Goal: Task Accomplishment & Management: Use online tool/utility

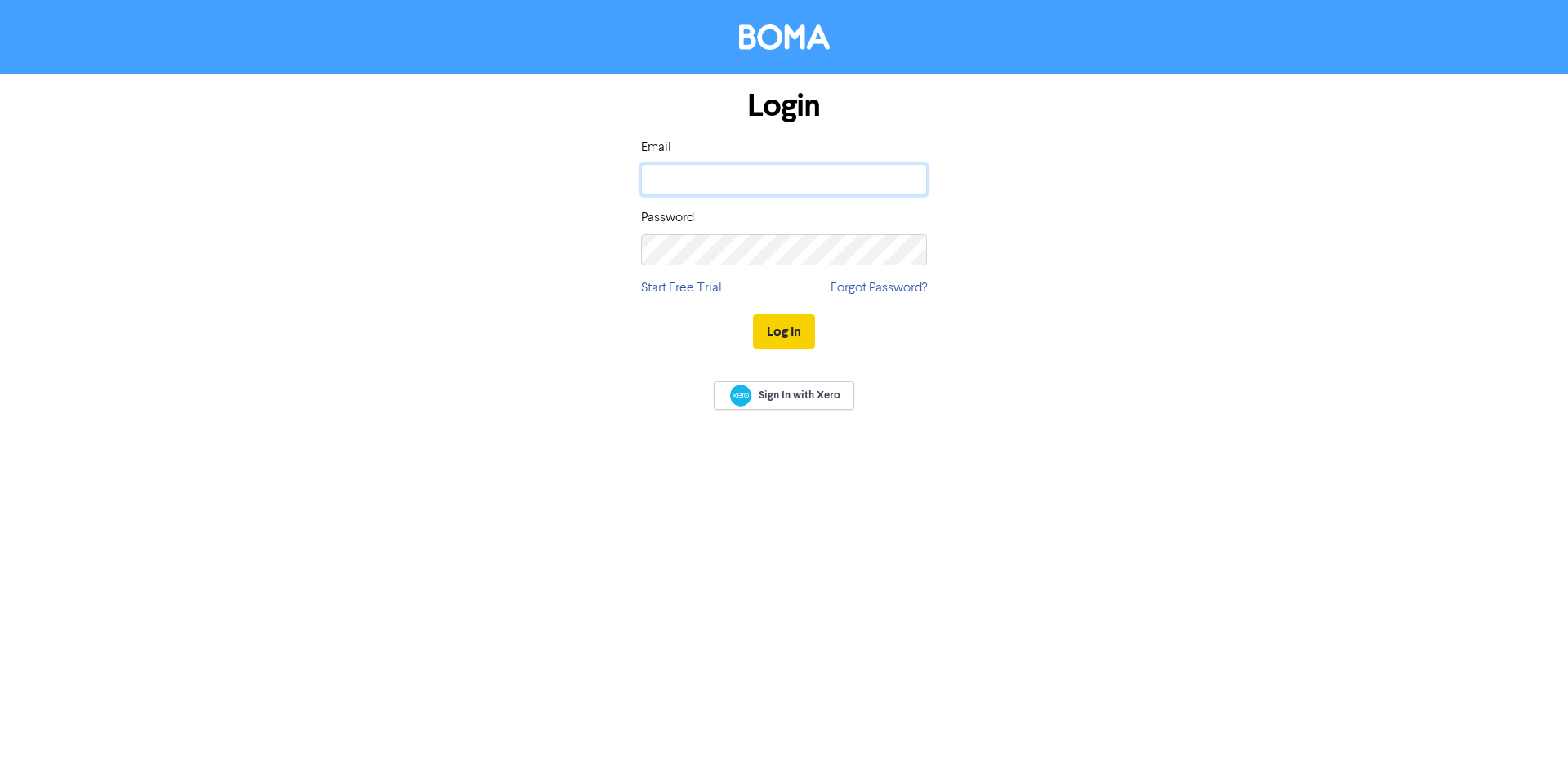
type input "[PERSON_NAME][EMAIL_ADDRESS][DOMAIN_NAME]"
click at [778, 327] on button "Log In" at bounding box center [784, 331] width 63 height 34
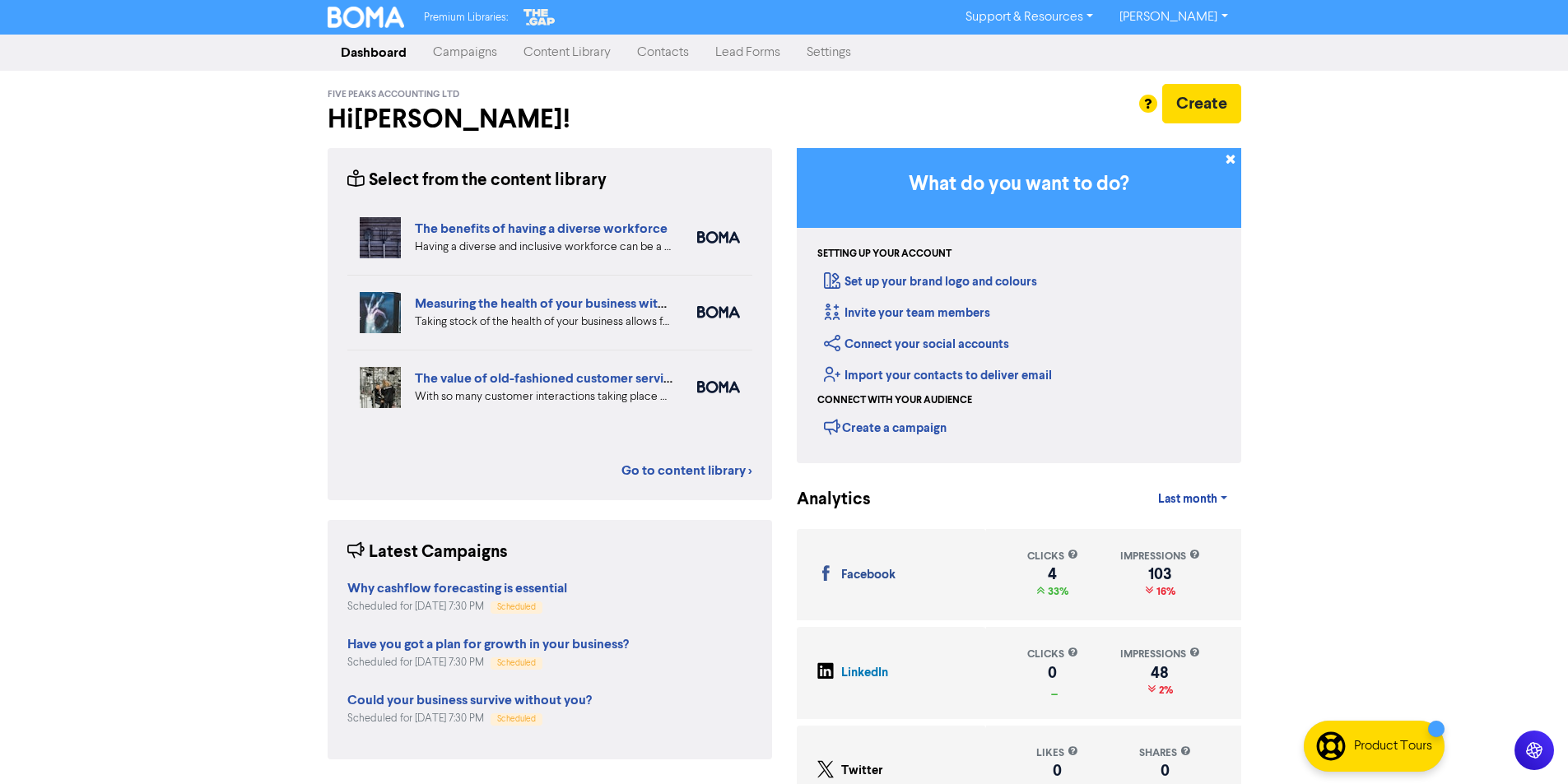
click at [454, 53] on link "Campaigns" at bounding box center [465, 53] width 90 height 33
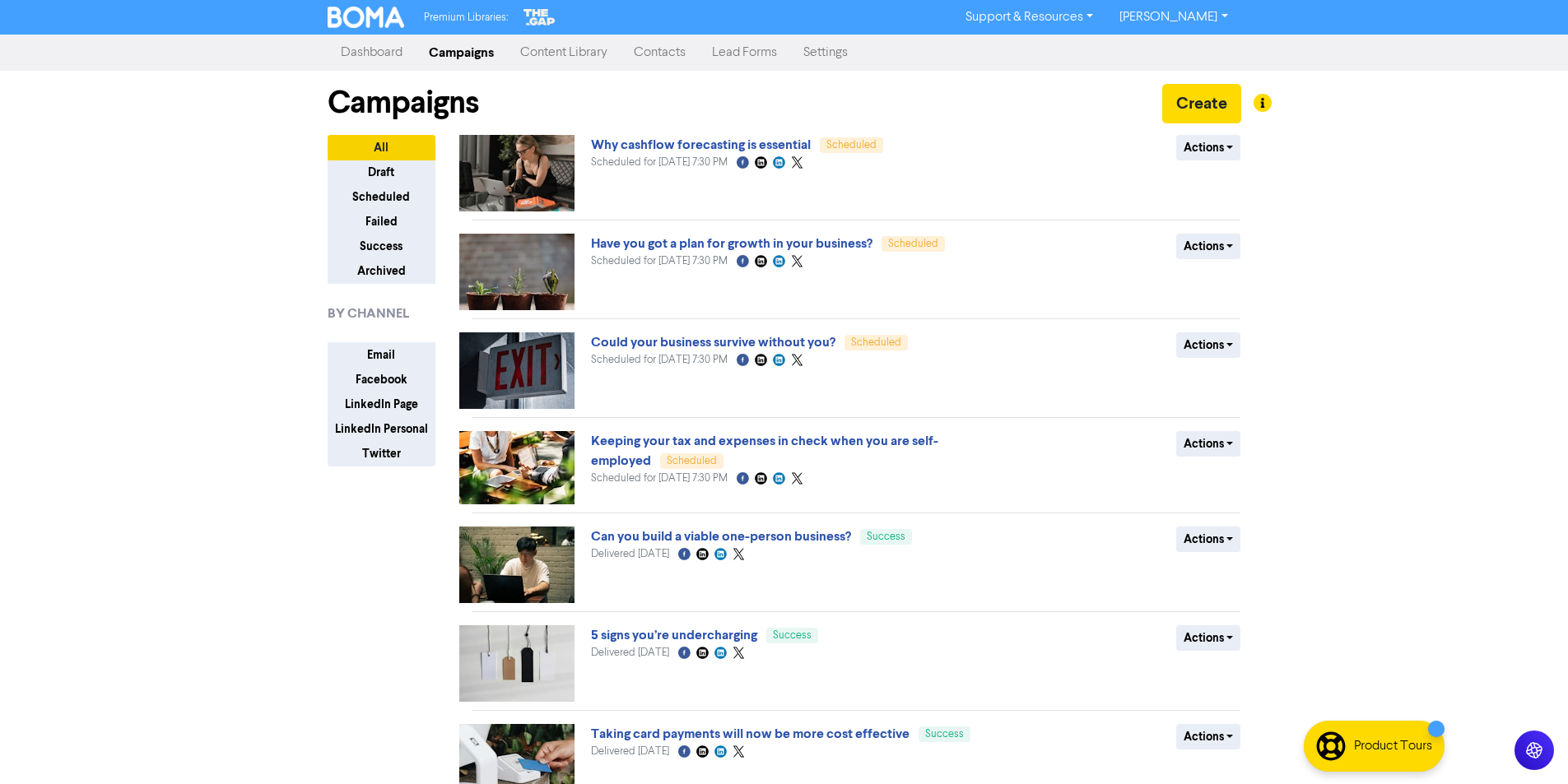
click at [544, 50] on link "Content Library" at bounding box center [563, 53] width 113 height 33
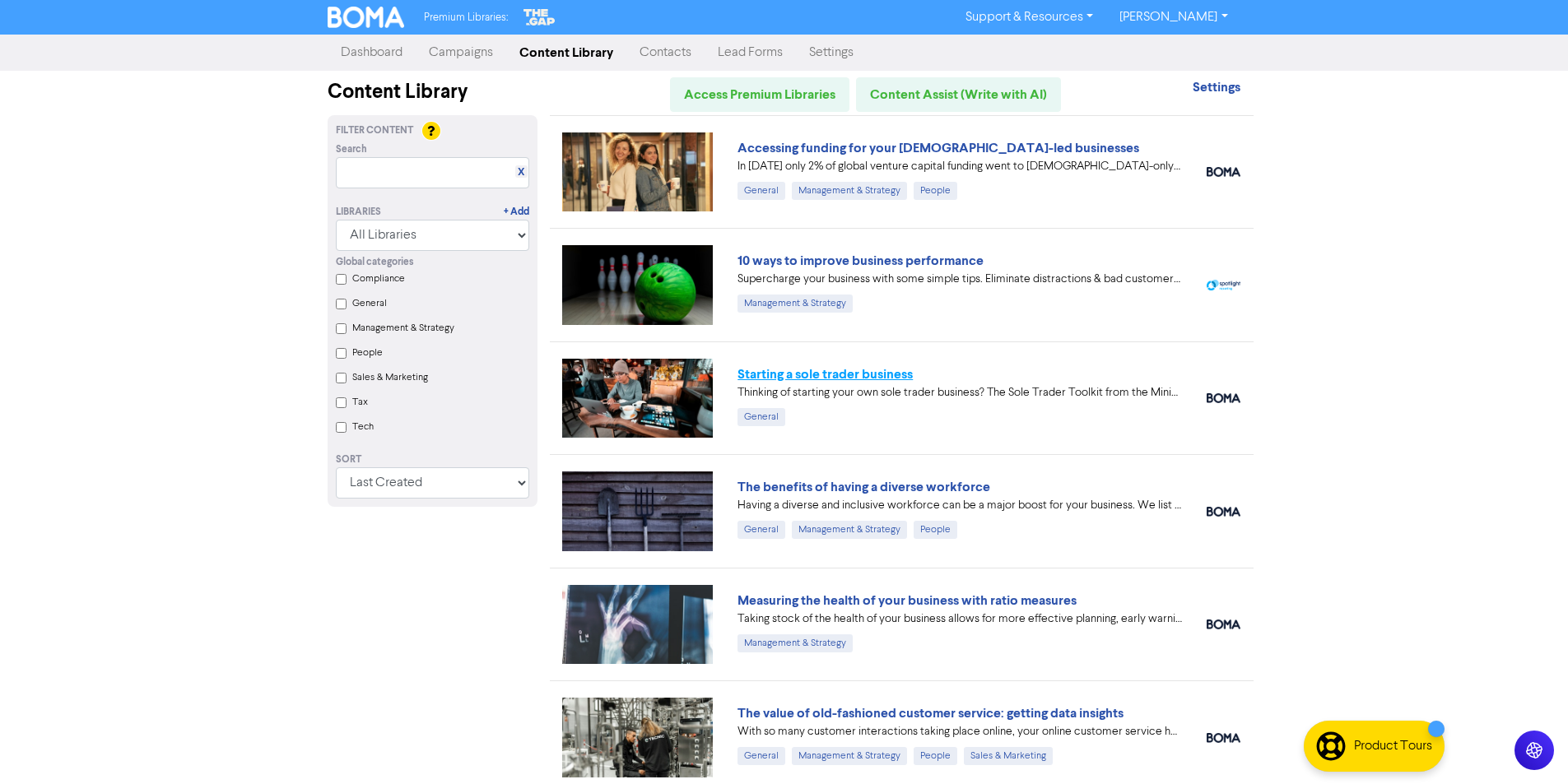
click at [778, 371] on link "Starting a sole trader business" at bounding box center [825, 374] width 175 height 16
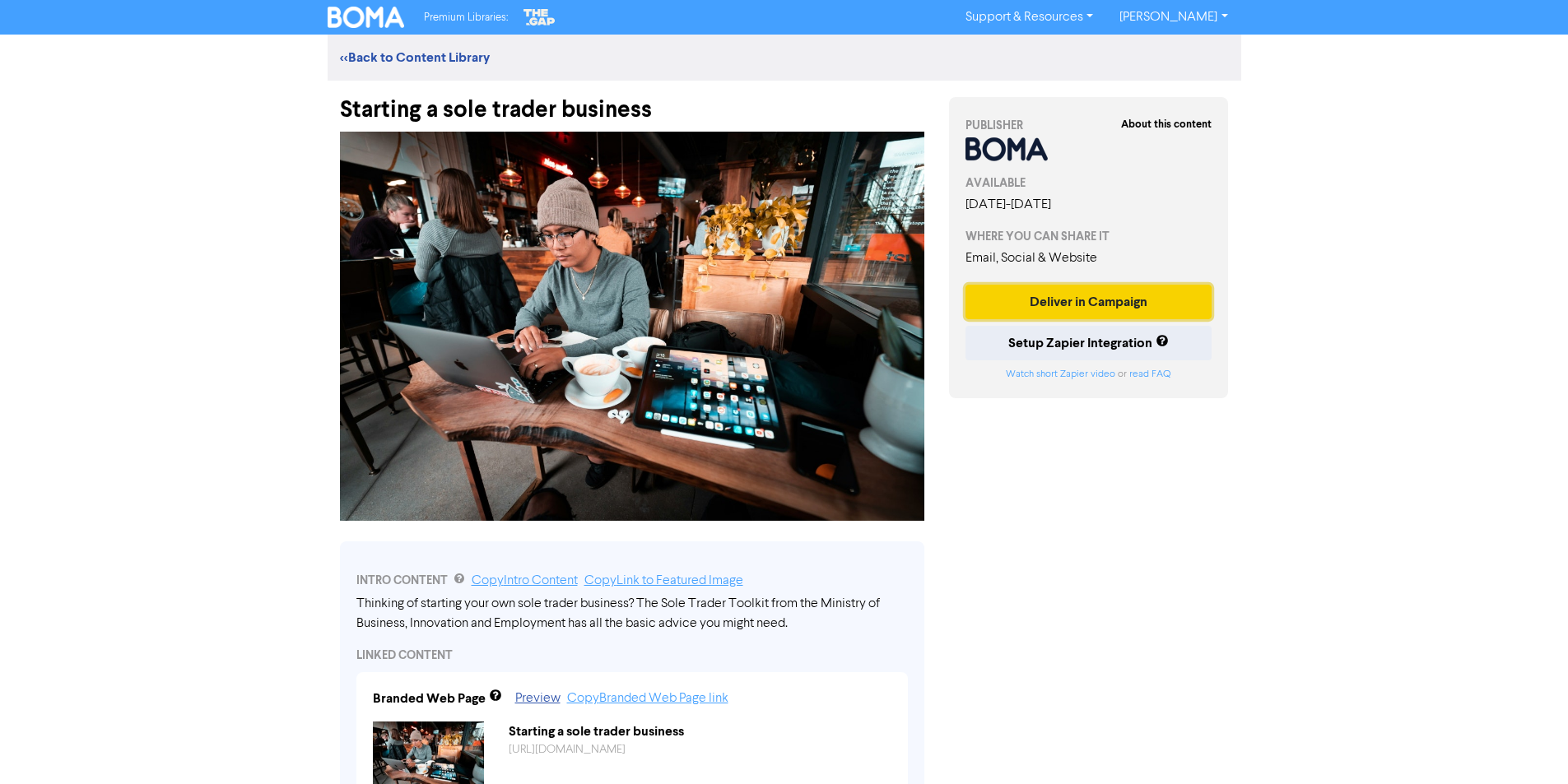
click at [1075, 319] on button "Deliver in Campaign" at bounding box center [1089, 302] width 247 height 35
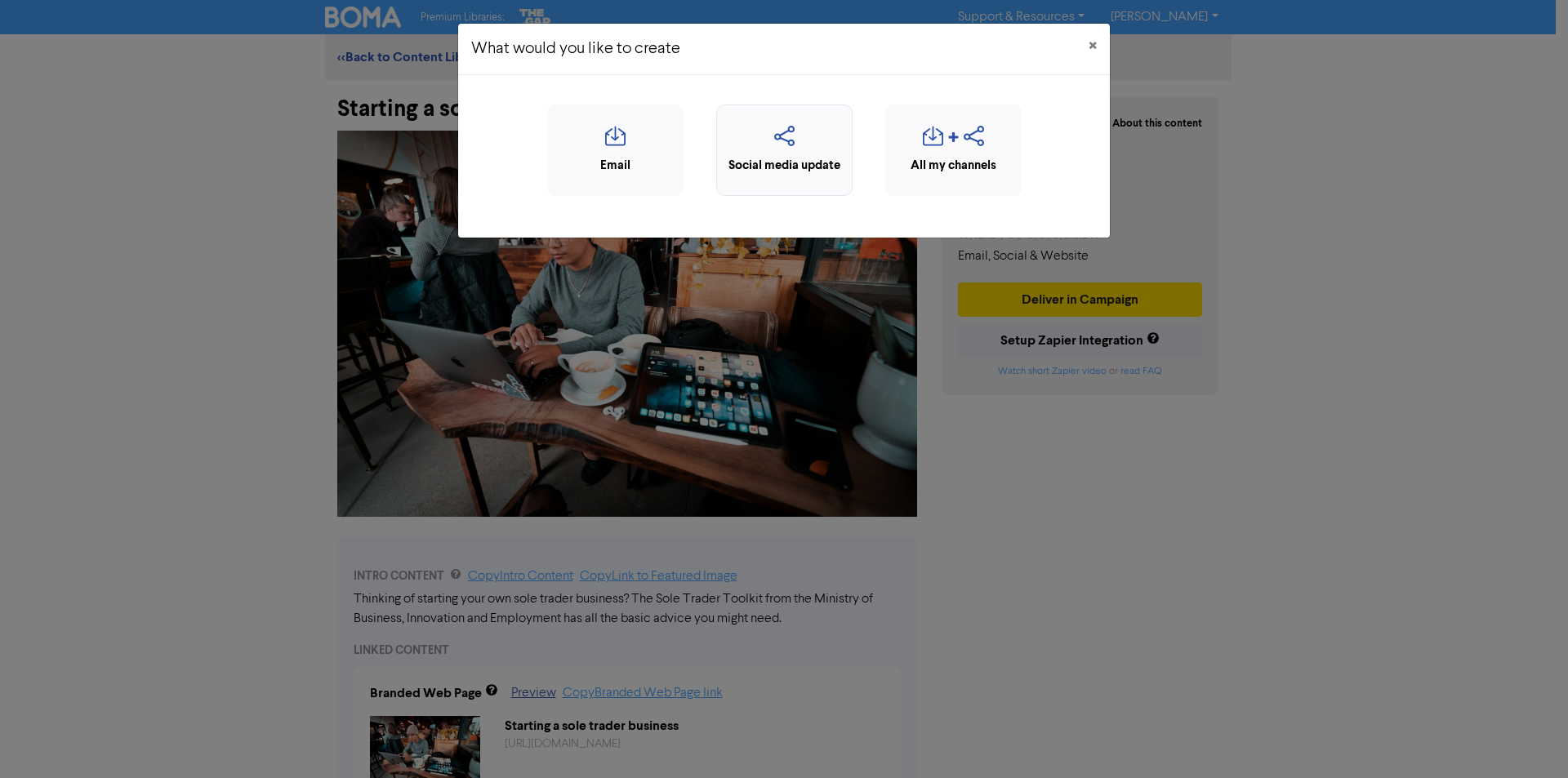
click at [785, 136] on icon "button" at bounding box center [784, 141] width 119 height 31
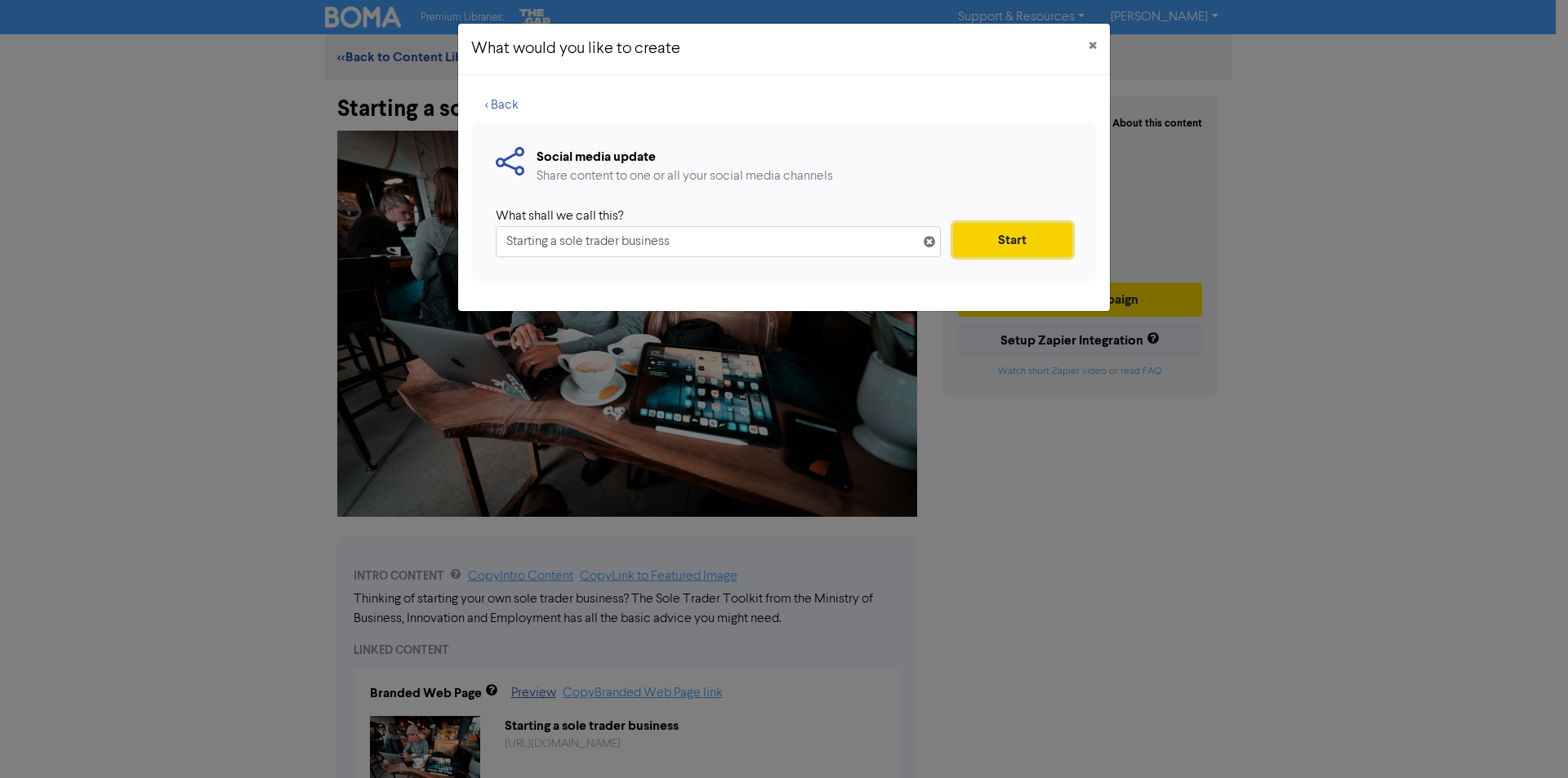
click at [1002, 241] on button "Start" at bounding box center [1013, 240] width 120 height 34
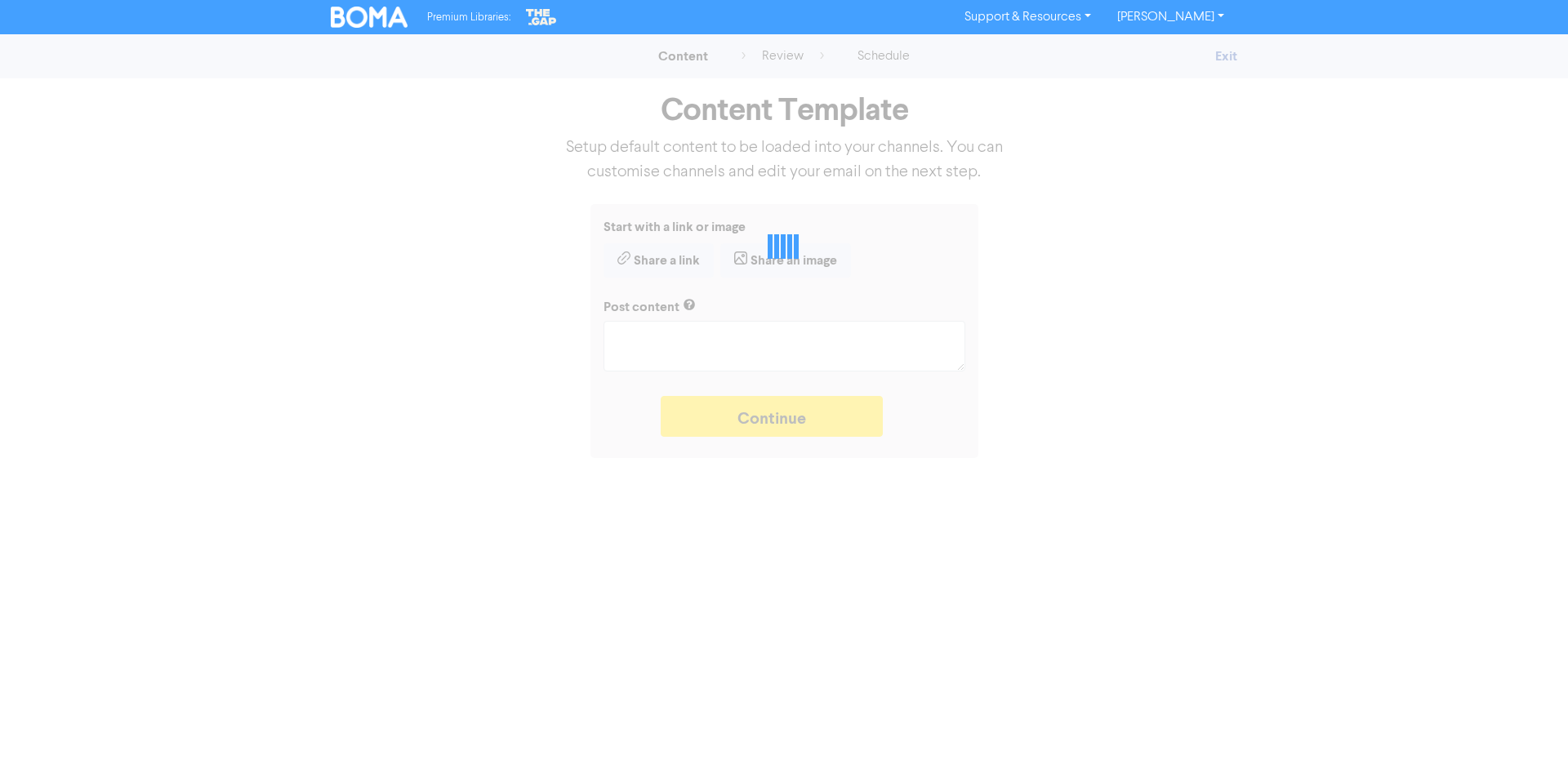
type textarea "x"
type textarea "Thinking of starting your own sole trader business? The Sole Trader Toolkit fro…"
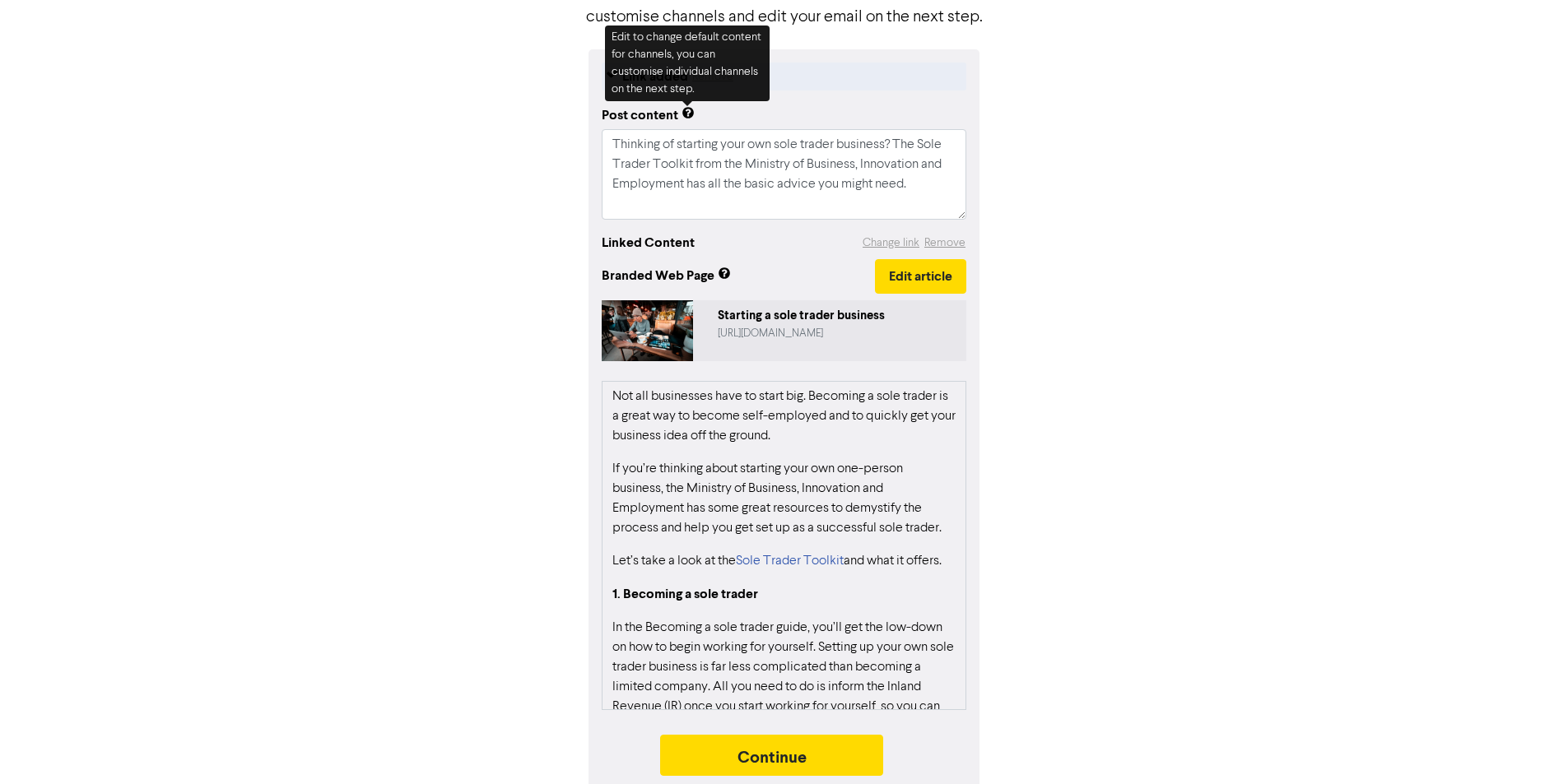
scroll to position [171, 0]
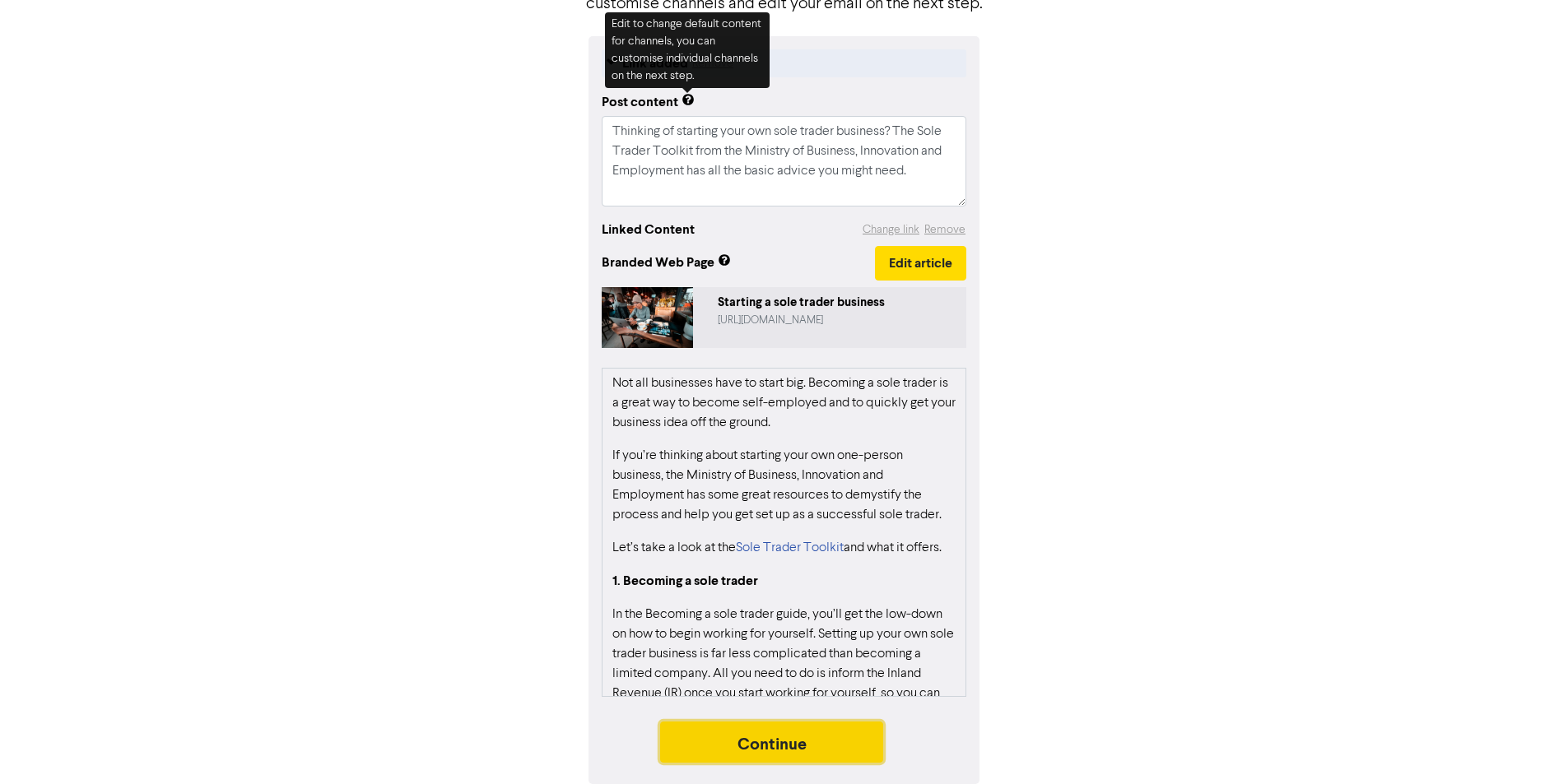
click at [768, 738] on button "Continue" at bounding box center [771, 742] width 224 height 41
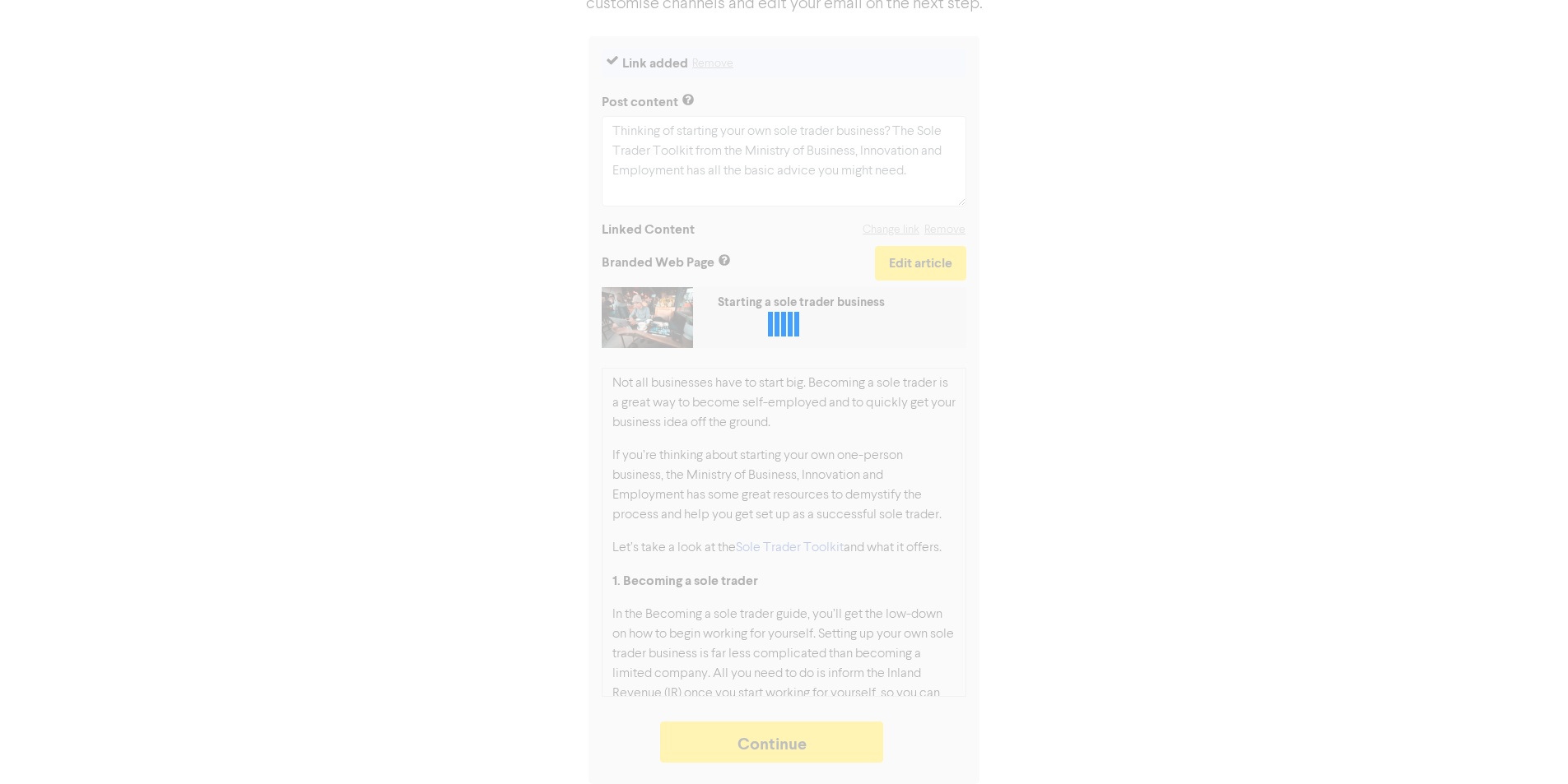
type textarea "x"
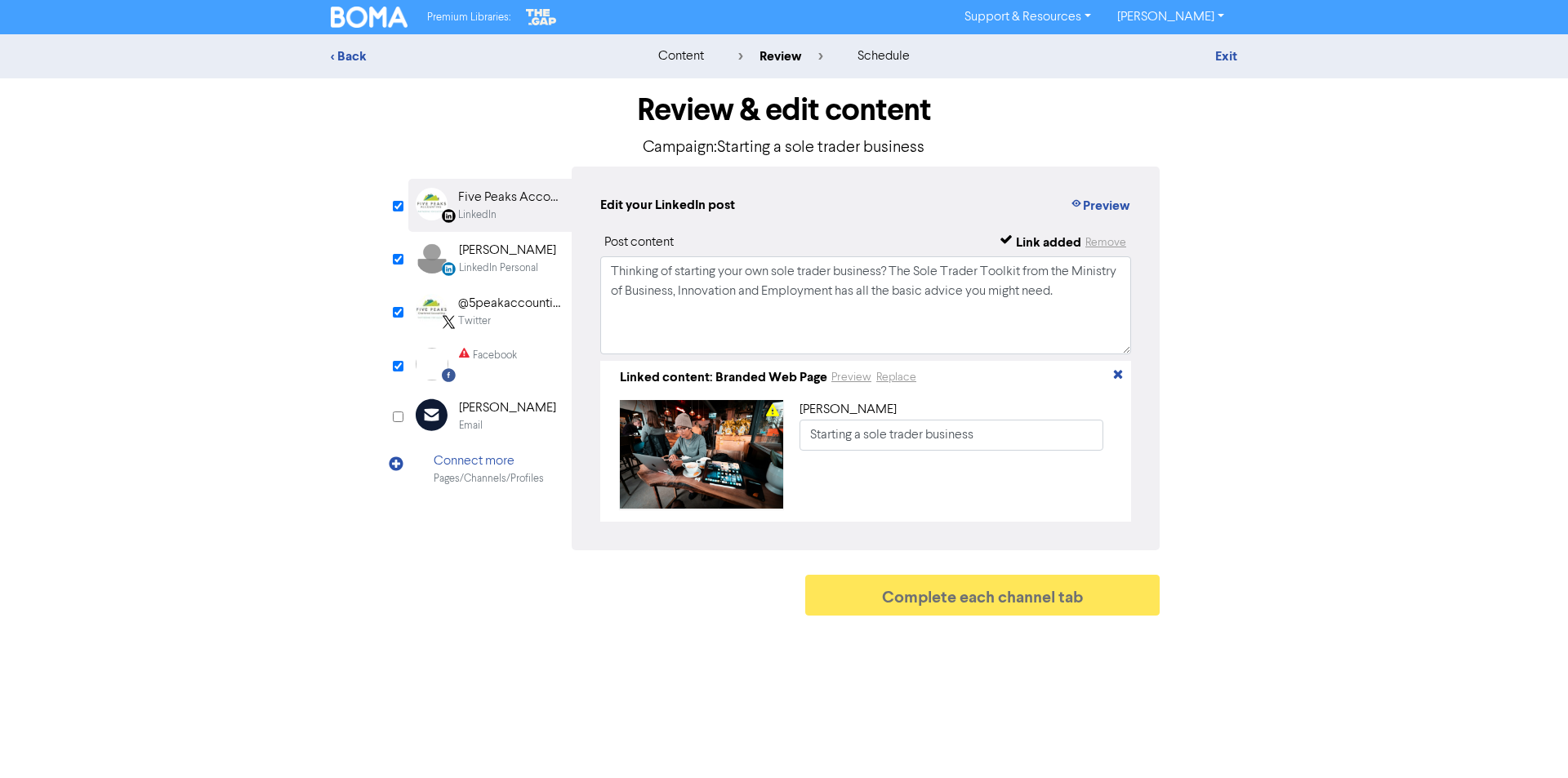
click at [445, 360] on img at bounding box center [432, 364] width 33 height 33
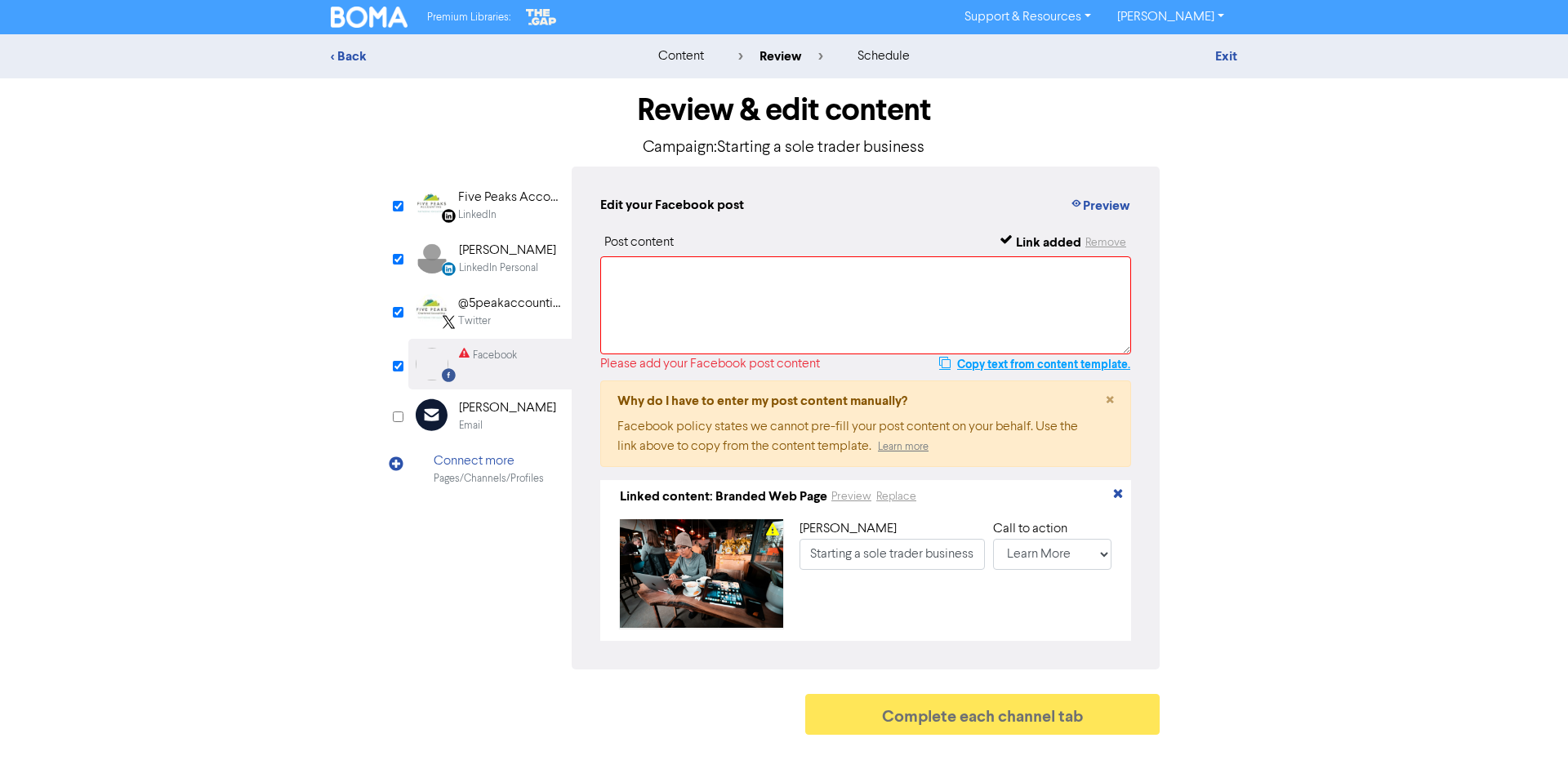
click at [988, 362] on button "Copy text from content template." at bounding box center [1034, 364] width 193 height 20
click at [646, 286] on textarea at bounding box center [866, 305] width 531 height 98
paste textarea "Thinking of starting your own sole trader business? The Sole Trader Toolkit fro…"
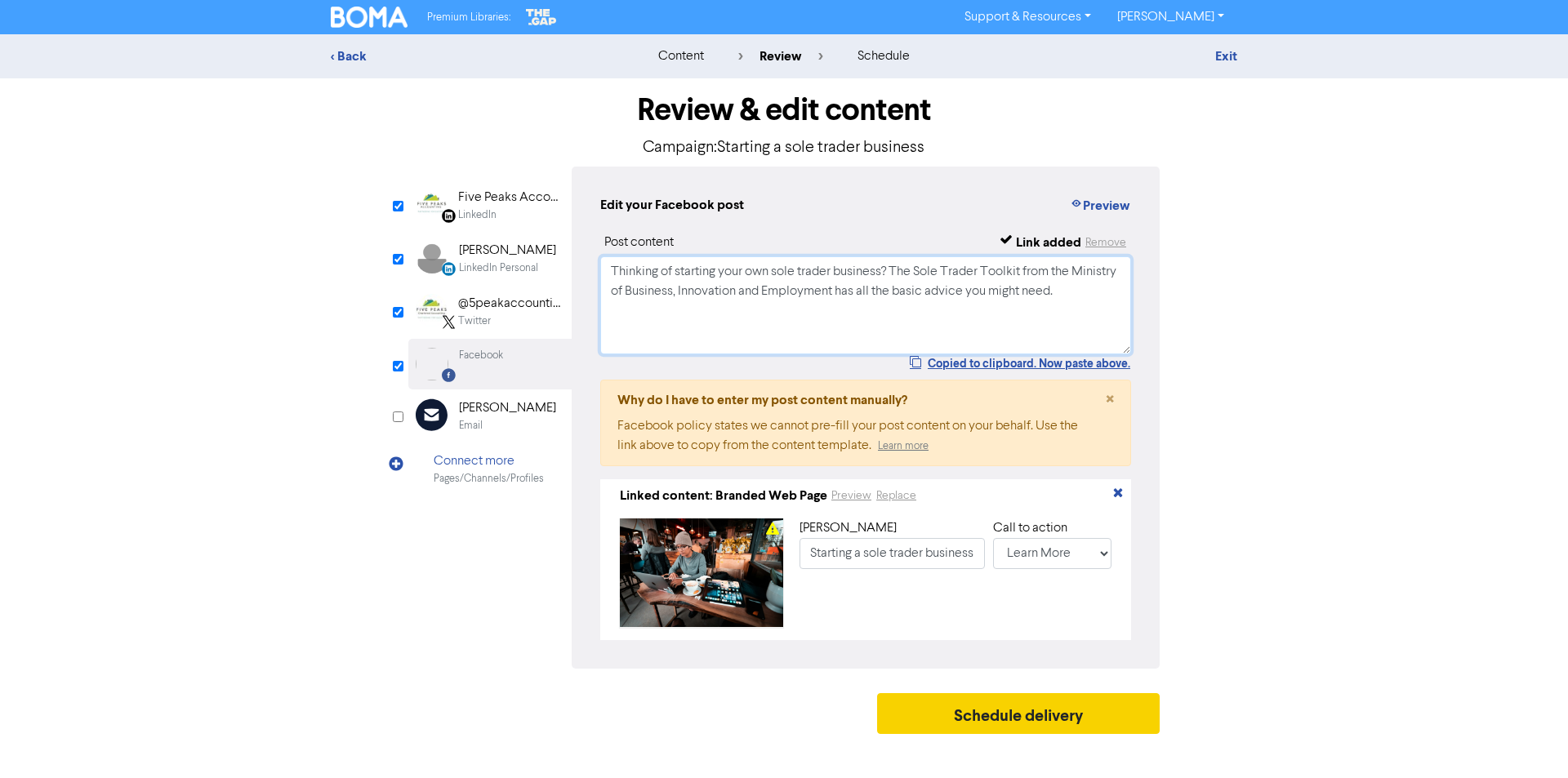
type textarea "Thinking of starting your own sole trader business? The Sole Trader Toolkit fro…"
click at [1007, 718] on button "Schedule delivery" at bounding box center [1018, 714] width 283 height 41
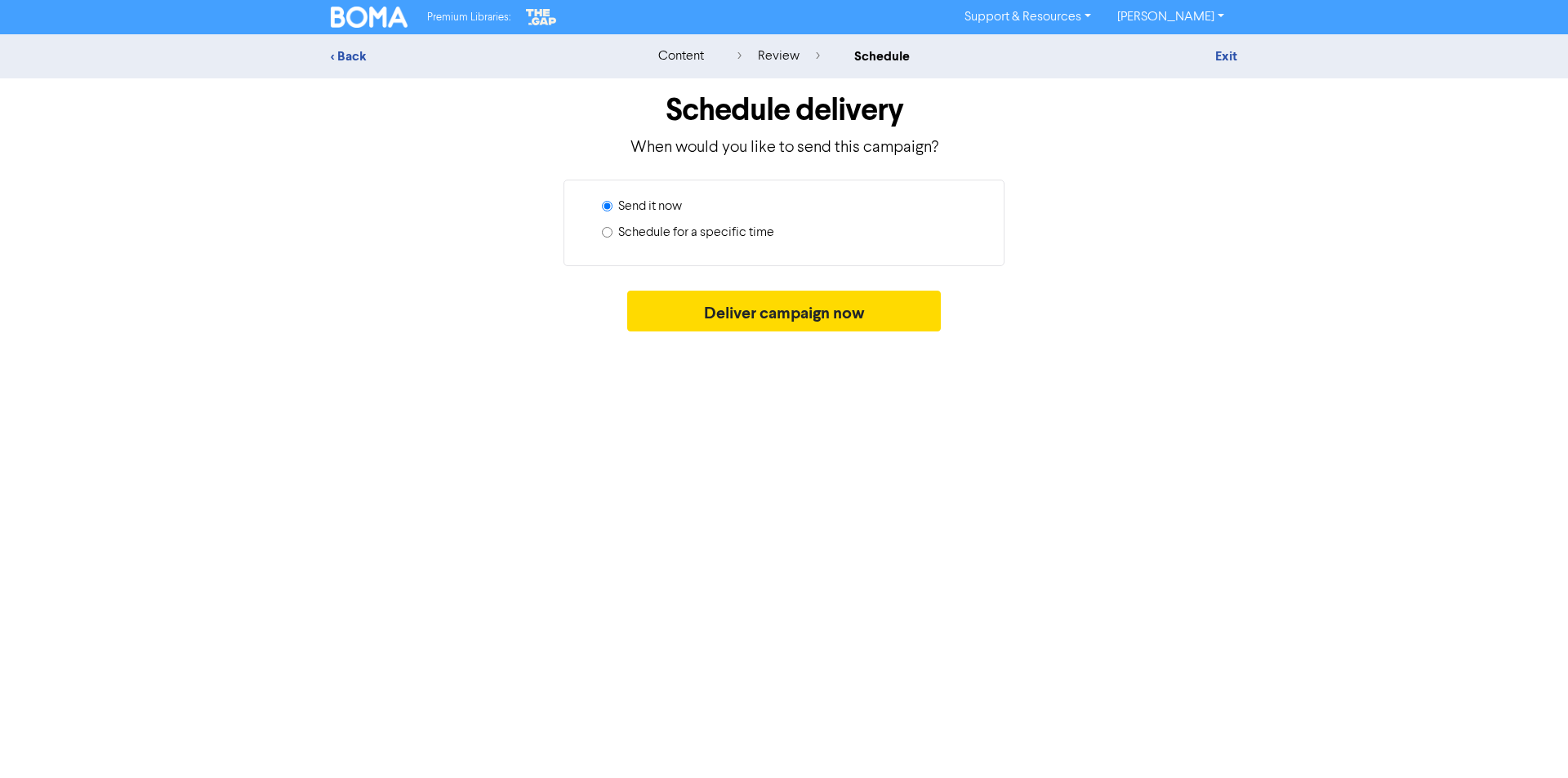
click at [608, 228] on input "Schedule for a specific time" at bounding box center [608, 233] width 11 height 11
radio input "true"
radio input "false"
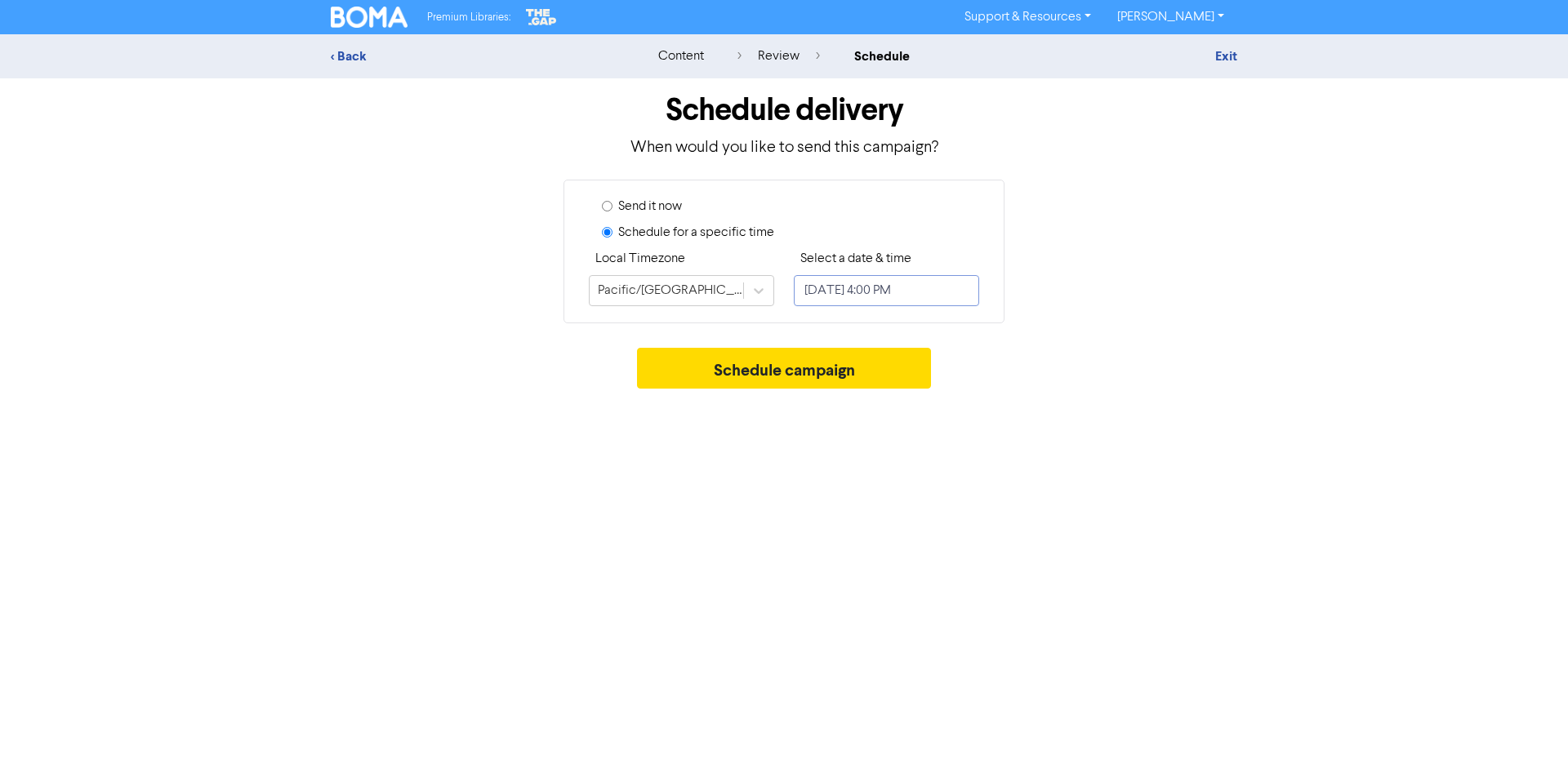
click at [927, 287] on input "[DATE] 4:00 PM" at bounding box center [886, 291] width 186 height 31
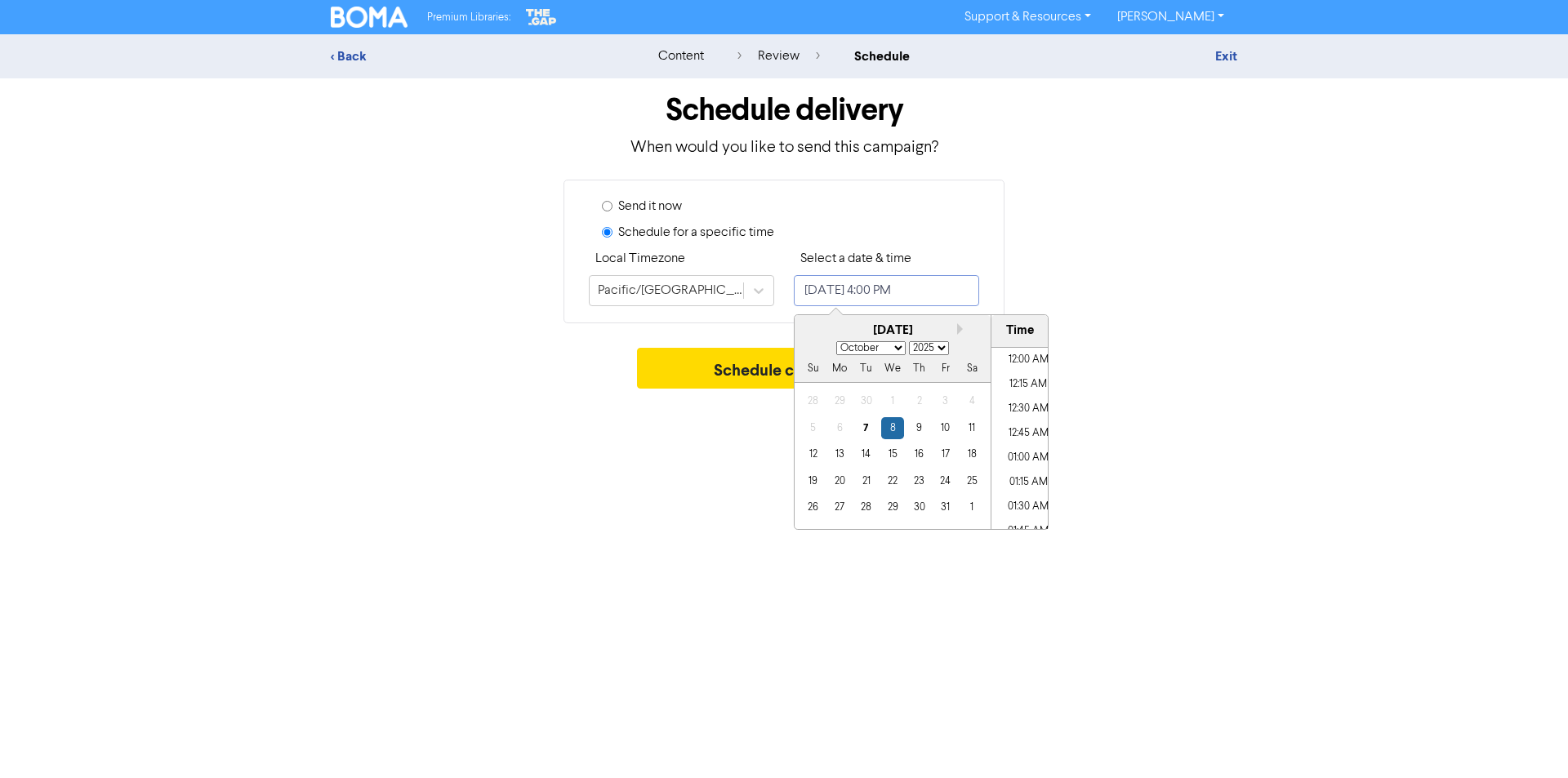
scroll to position [1490, 0]
click at [959, 325] on button "Next month" at bounding box center [963, 329] width 12 height 12
select select "10"
click at [893, 426] on div "5" at bounding box center [892, 428] width 22 height 22
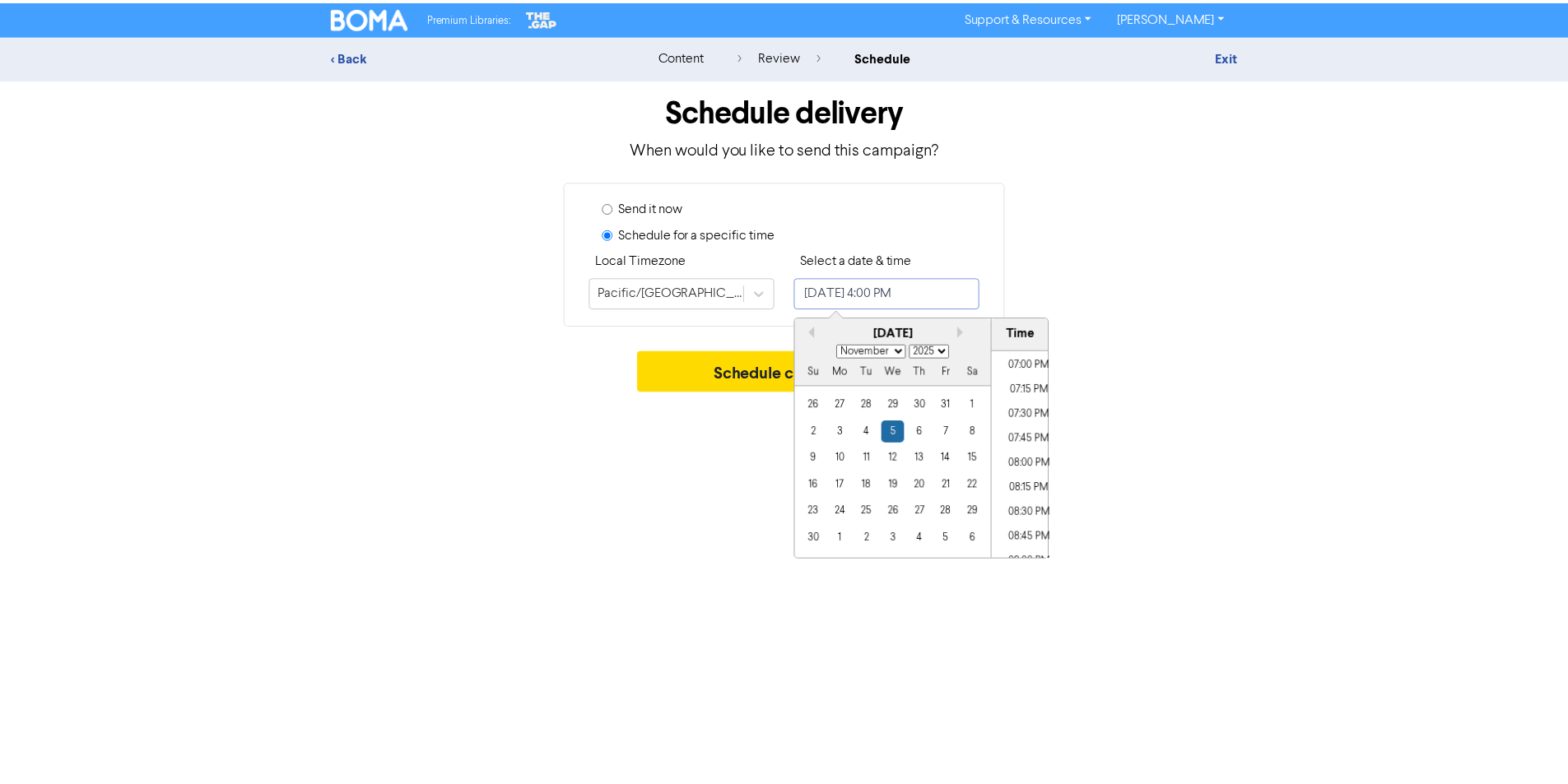
scroll to position [1912, 0]
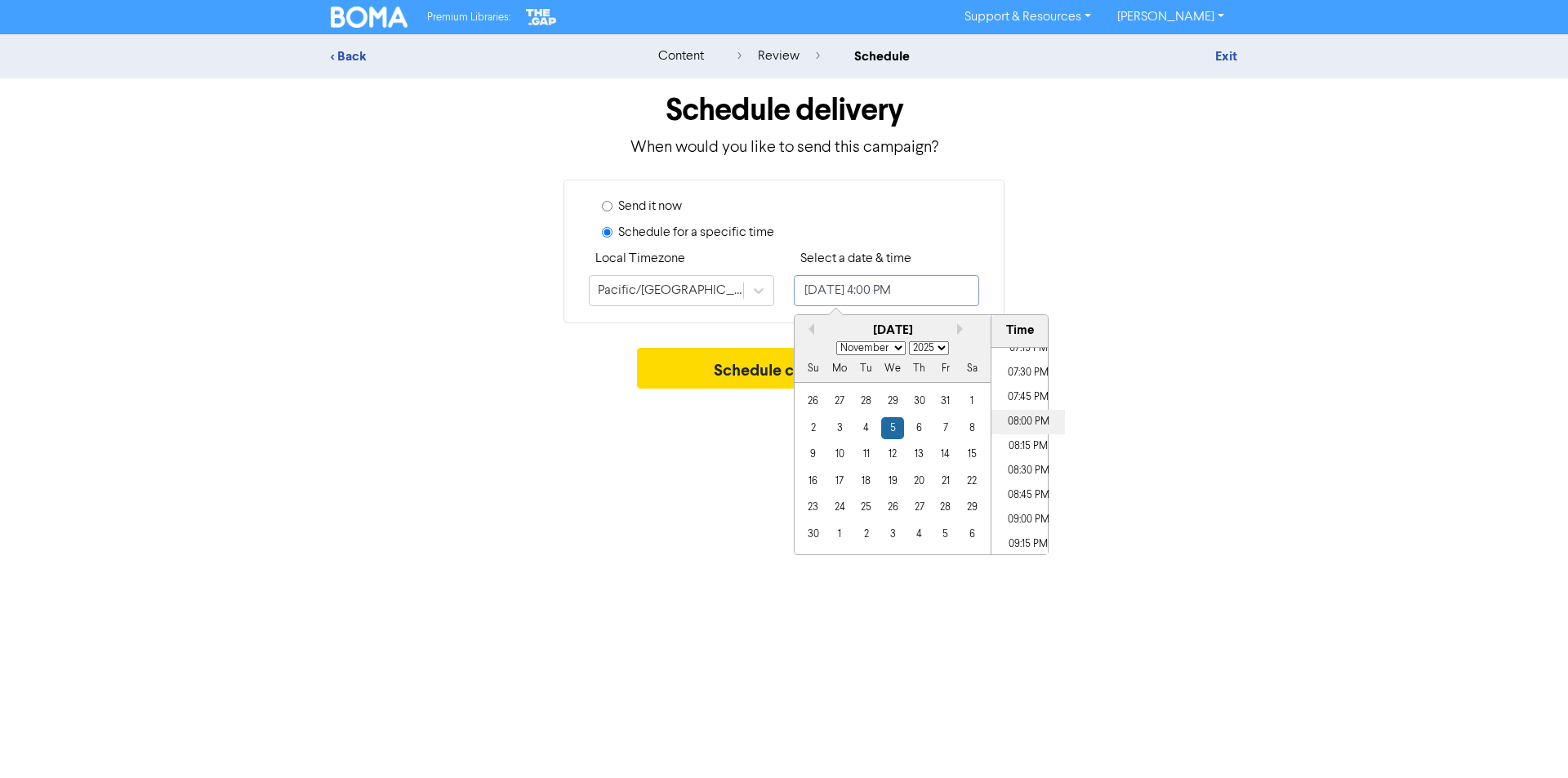
click at [1013, 419] on li "08:00 PM" at bounding box center [1028, 422] width 73 height 24
type input "[DATE] 8:00 PM"
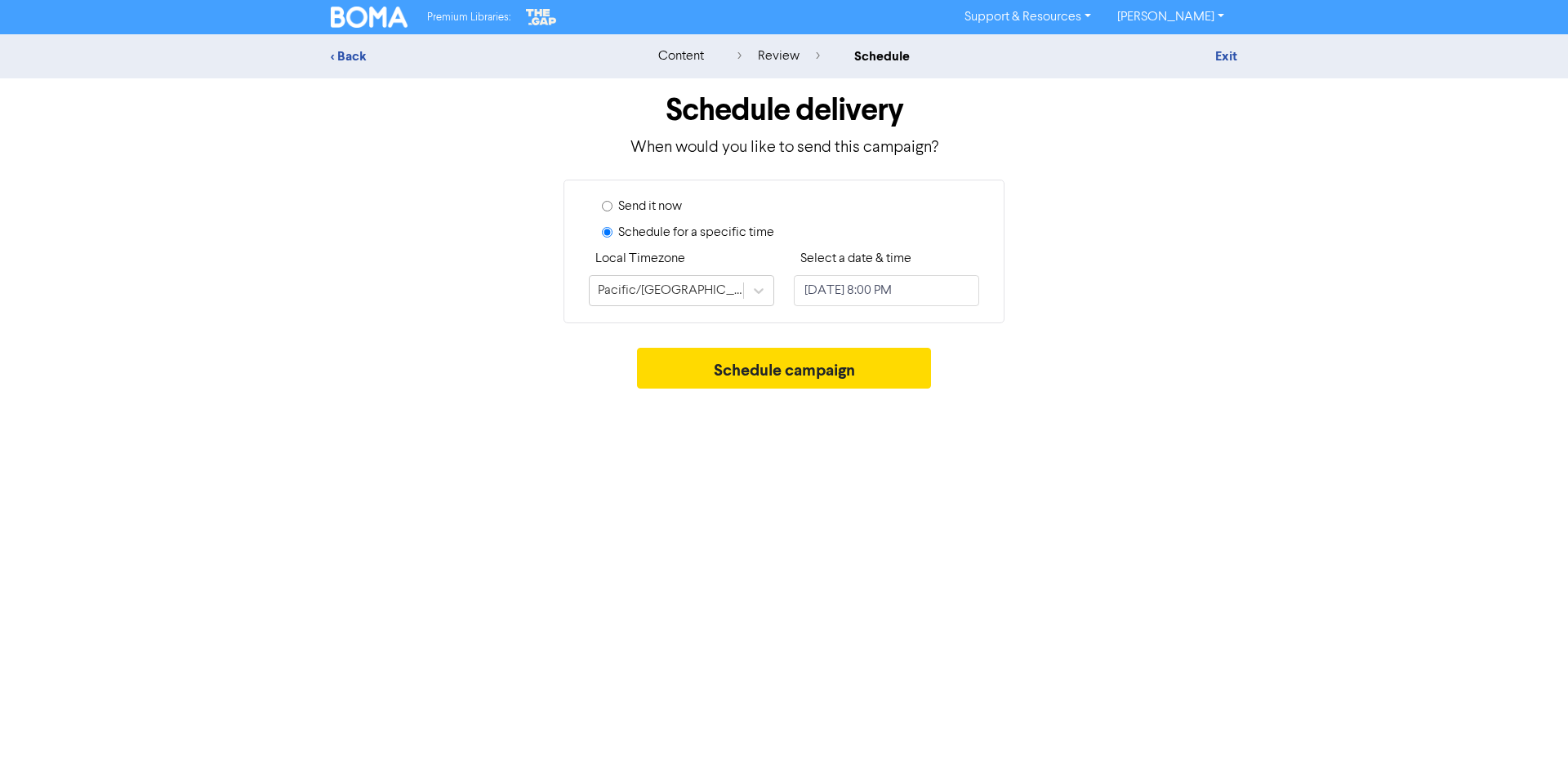
click at [754, 430] on div "Premium Libraries: Support & Resources Video Tutorials FAQ & Guides Marketing E…" at bounding box center [784, 389] width 1568 height 778
click at [781, 364] on button "Schedule campaign" at bounding box center [784, 368] width 295 height 41
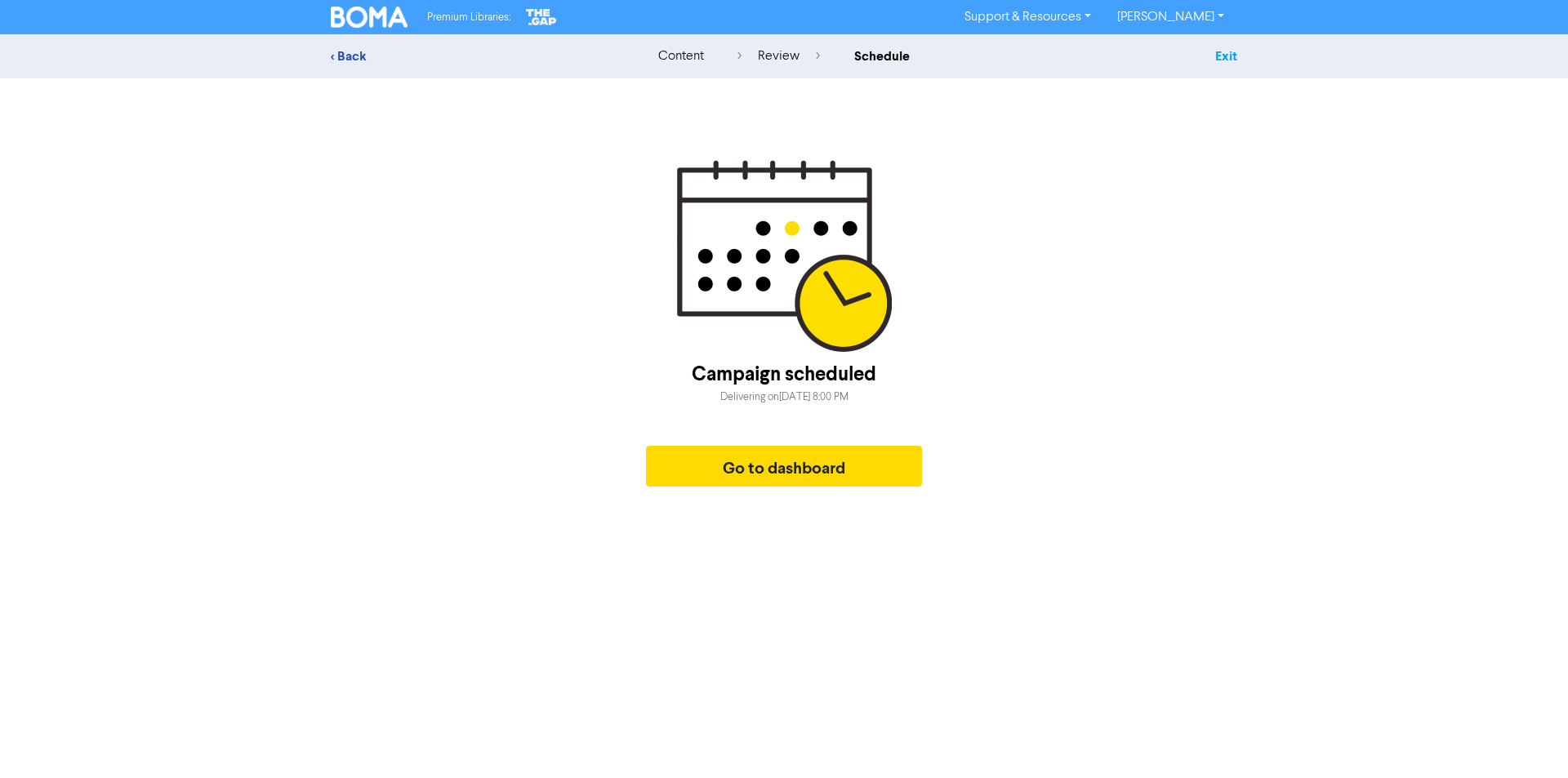
click at [1218, 53] on link "Exit" at bounding box center [1227, 56] width 22 height 16
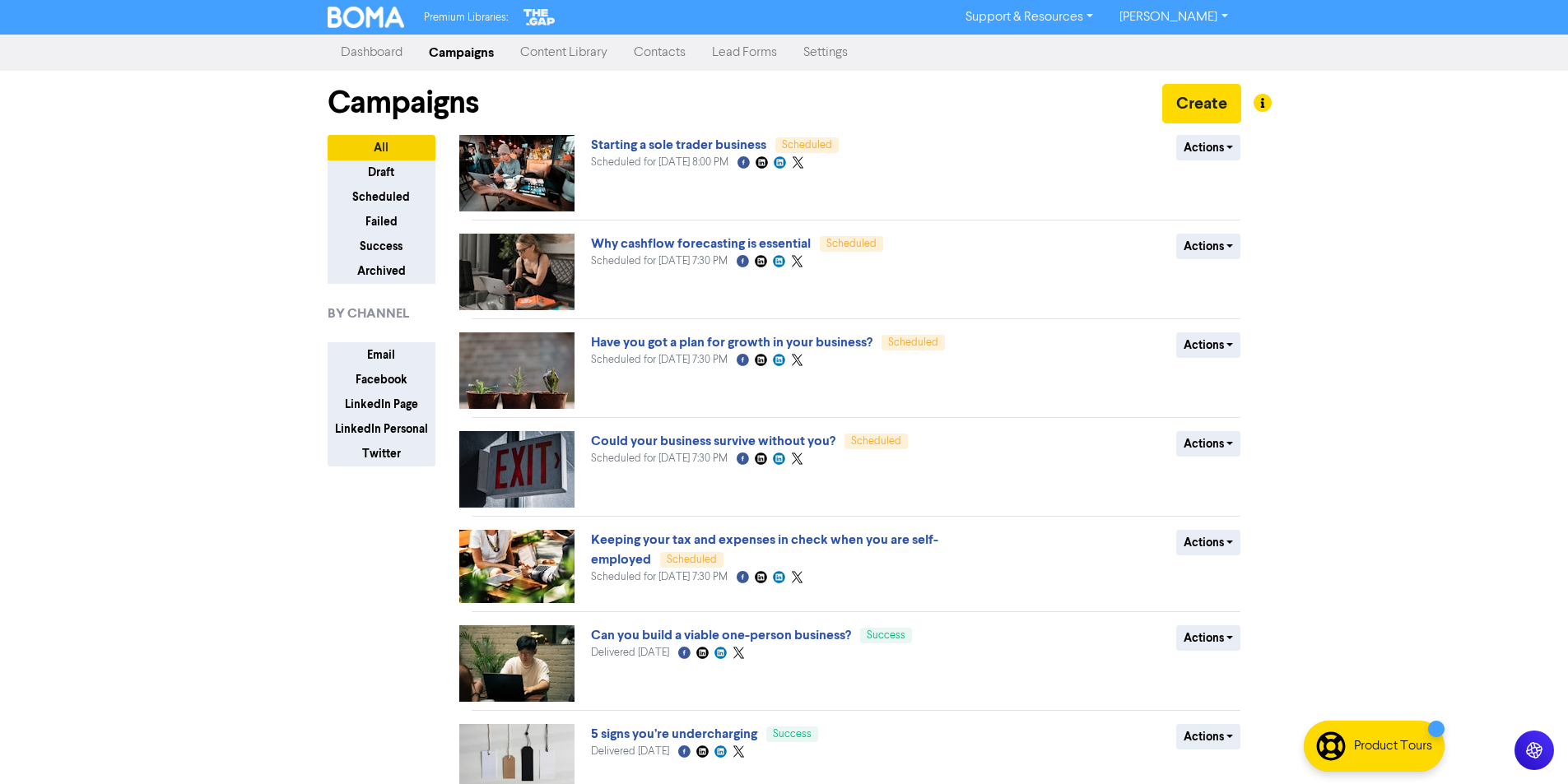
click at [555, 53] on link "Content Library" at bounding box center [563, 53] width 113 height 33
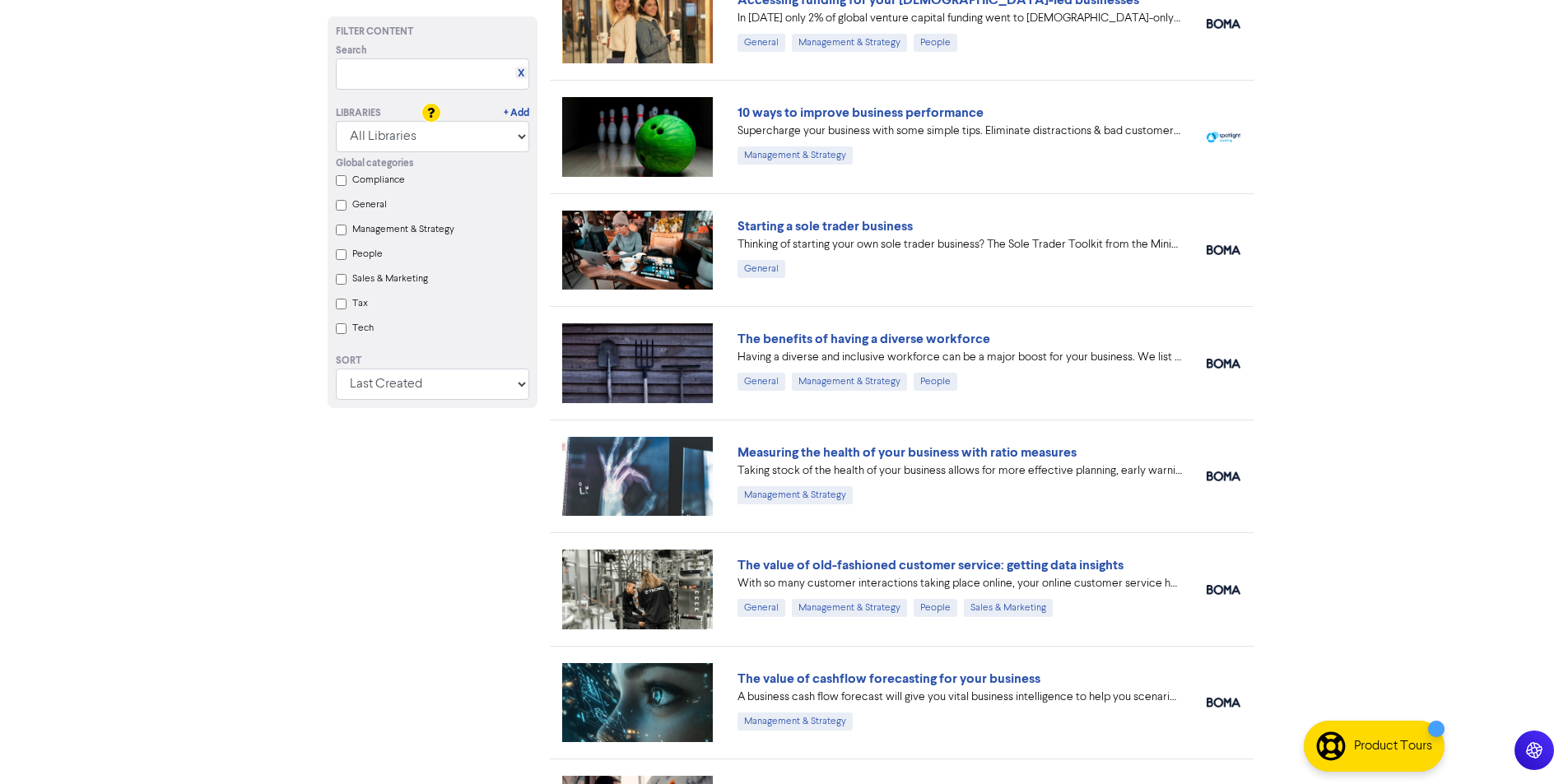
scroll to position [247, 0]
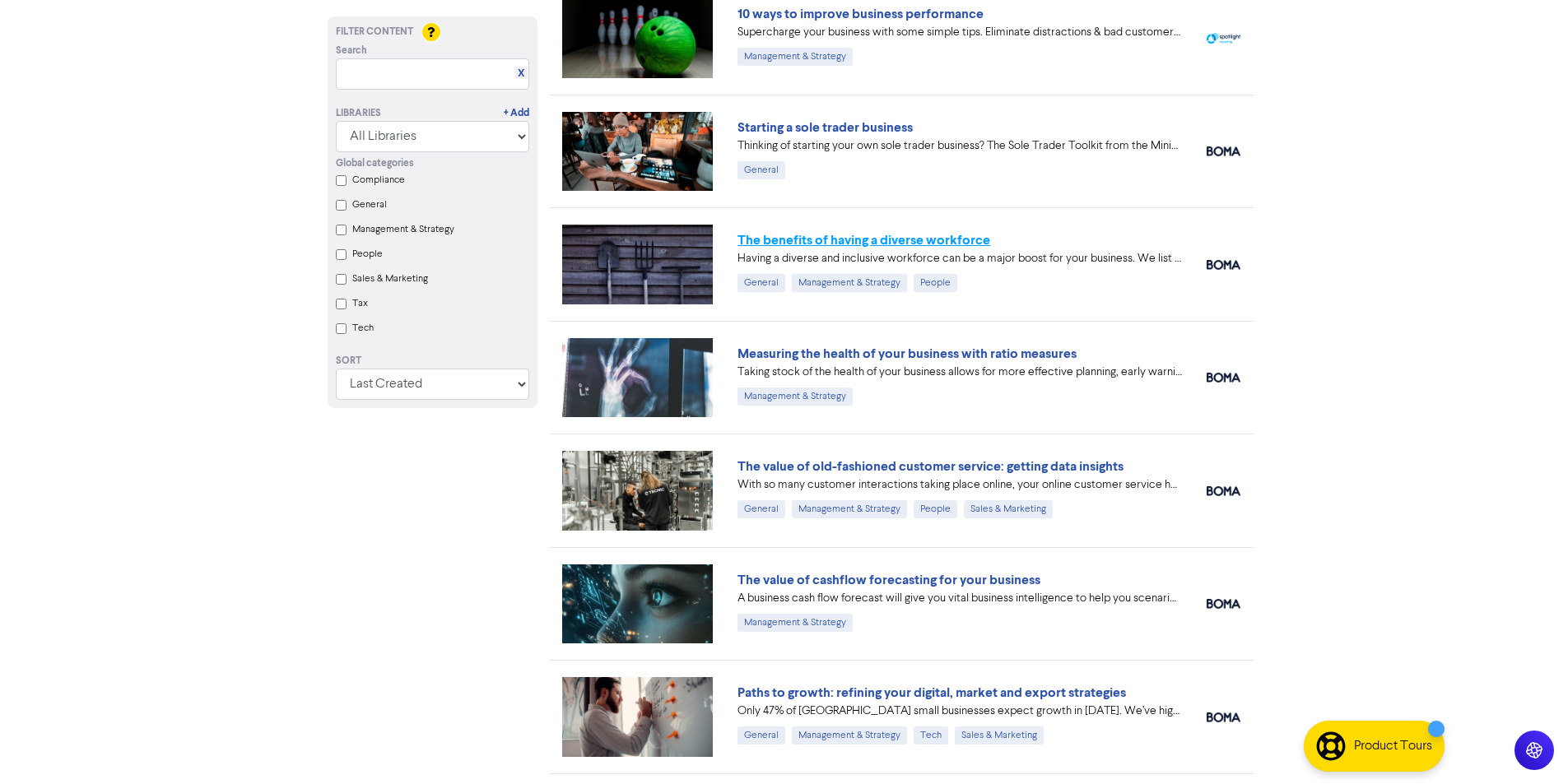
click at [832, 239] on link "The benefits of having a diverse workforce" at bounding box center [863, 240] width 253 height 16
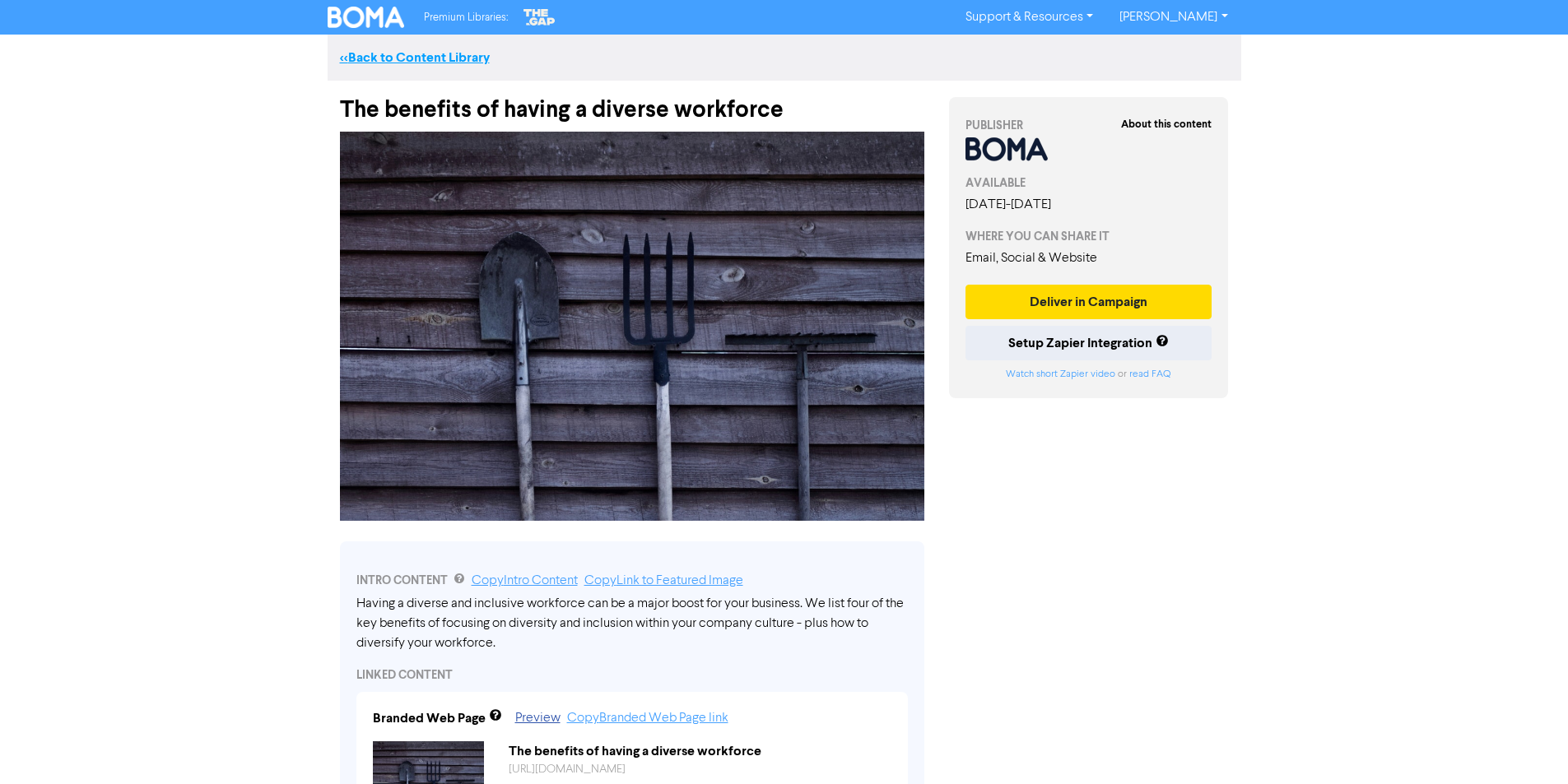
click at [403, 52] on link "<< Back to Content Library" at bounding box center [414, 57] width 150 height 16
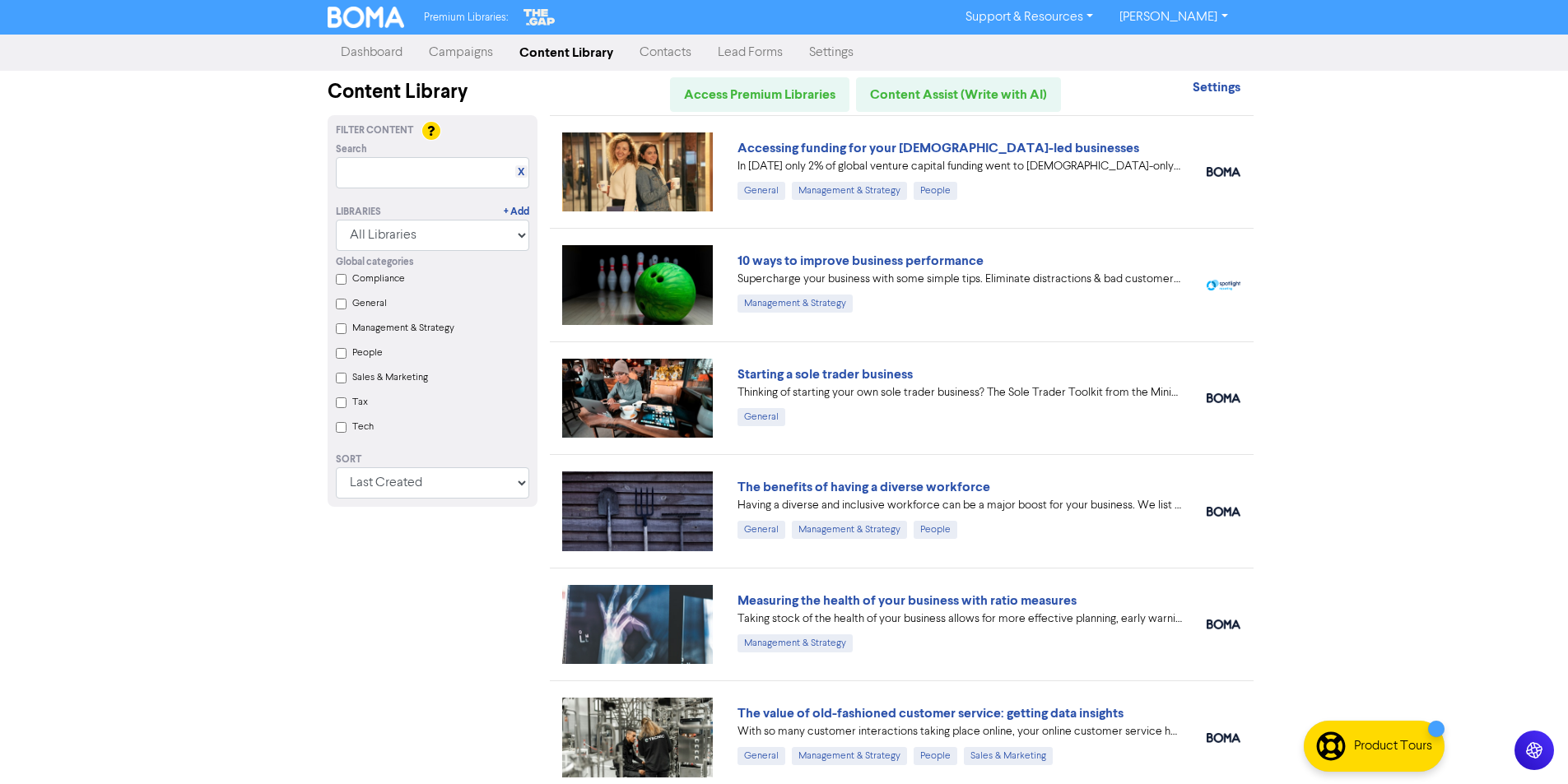
click at [451, 48] on link "Campaigns" at bounding box center [460, 53] width 90 height 33
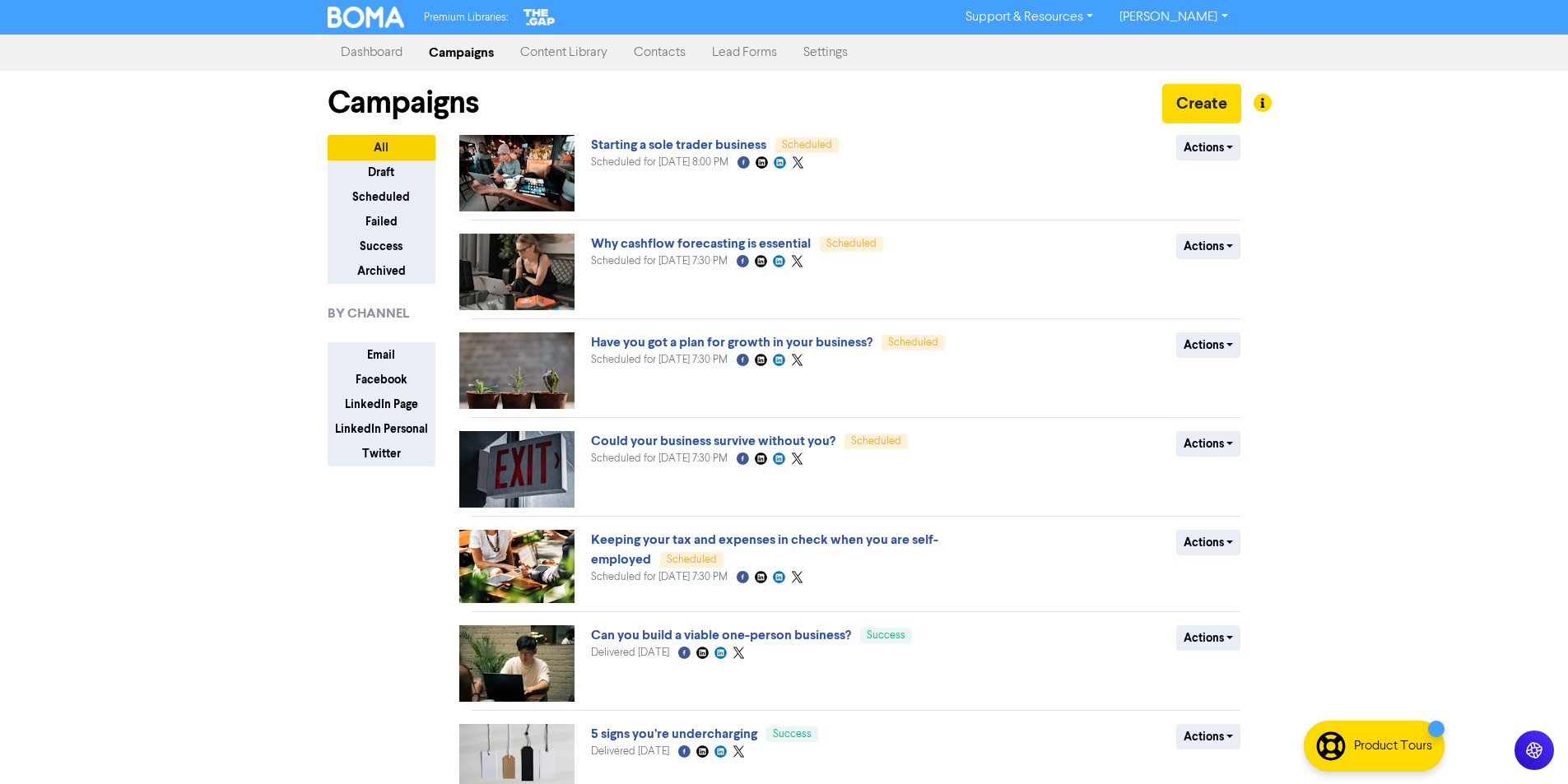
click at [561, 50] on link "Content Library" at bounding box center [563, 53] width 113 height 33
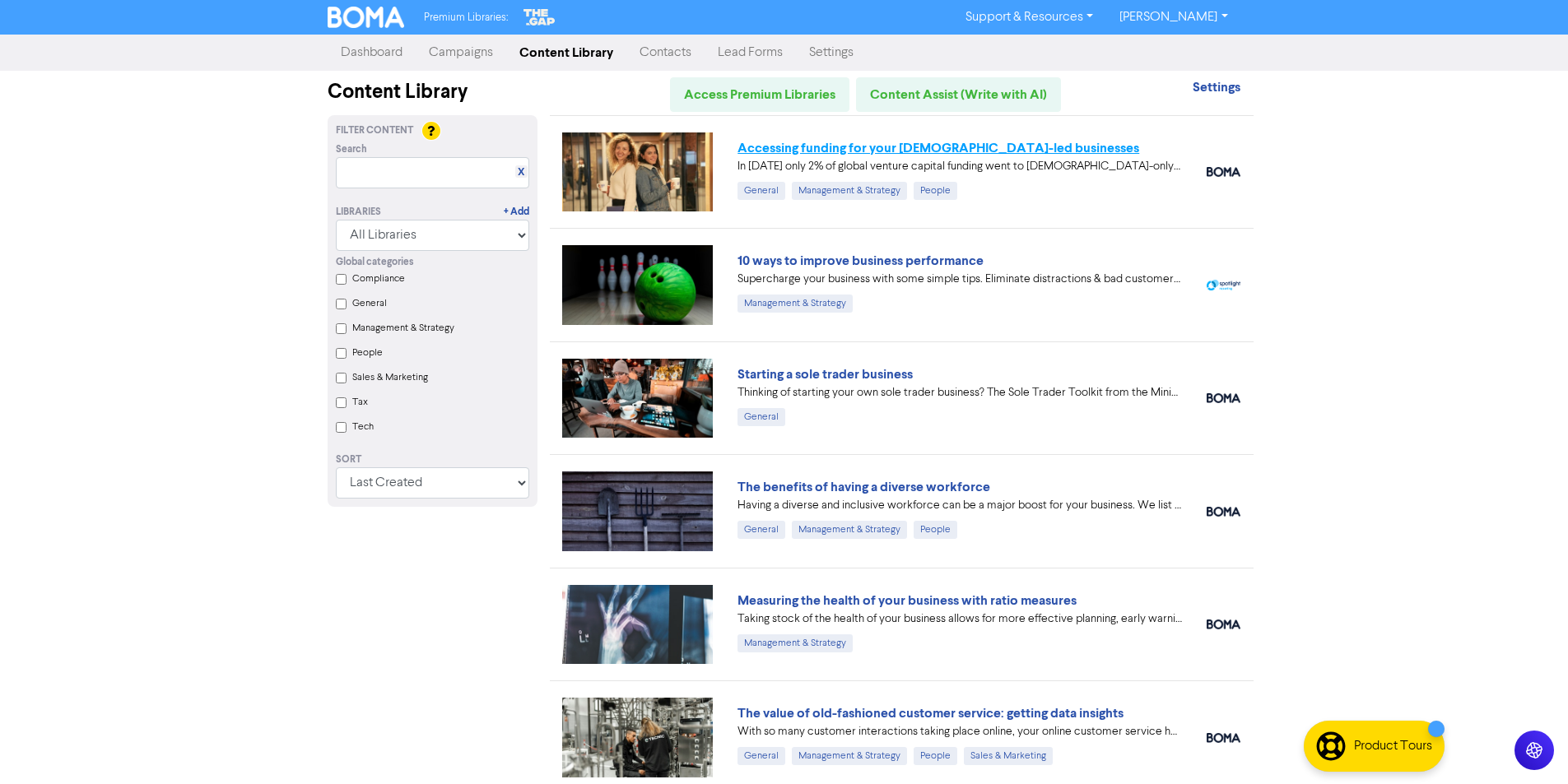
click at [828, 146] on link "Accessing funding for your [DEMOGRAPHIC_DATA]-led businesses" at bounding box center [938, 148] width 402 height 16
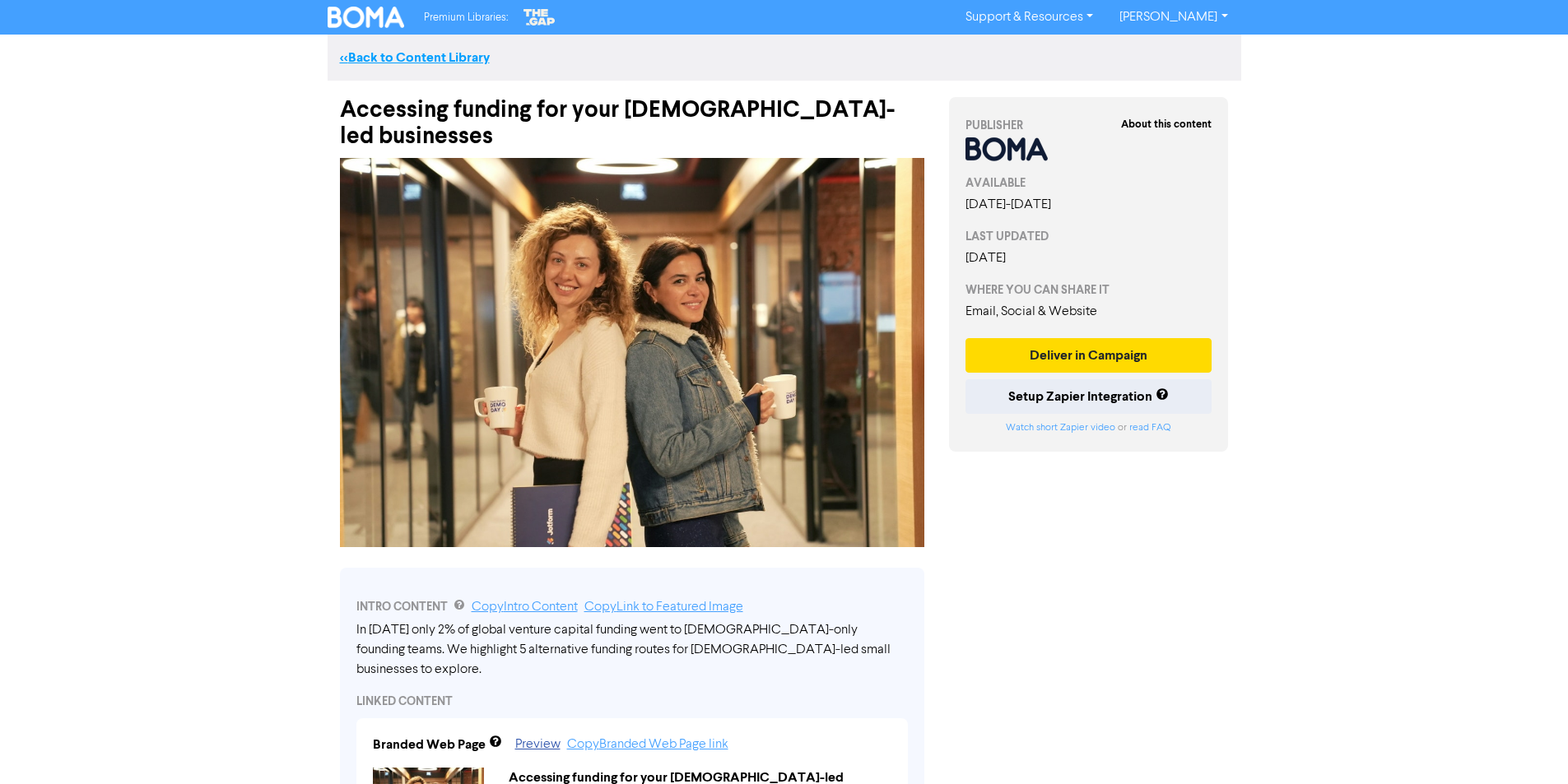
click at [420, 55] on link "<< Back to Content Library" at bounding box center [414, 57] width 150 height 16
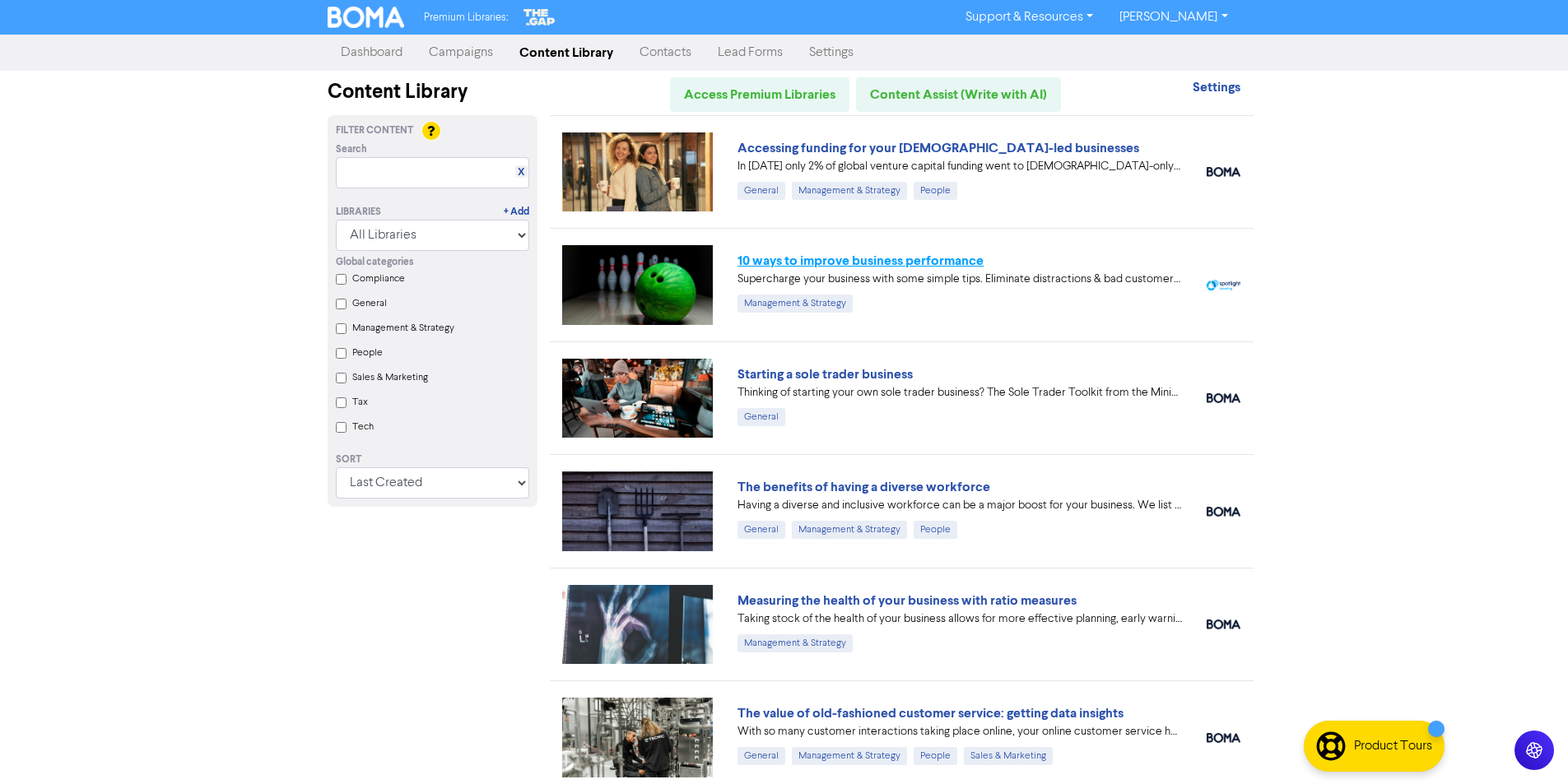
click at [858, 260] on link "10 ways to improve business performance" at bounding box center [861, 261] width 246 height 16
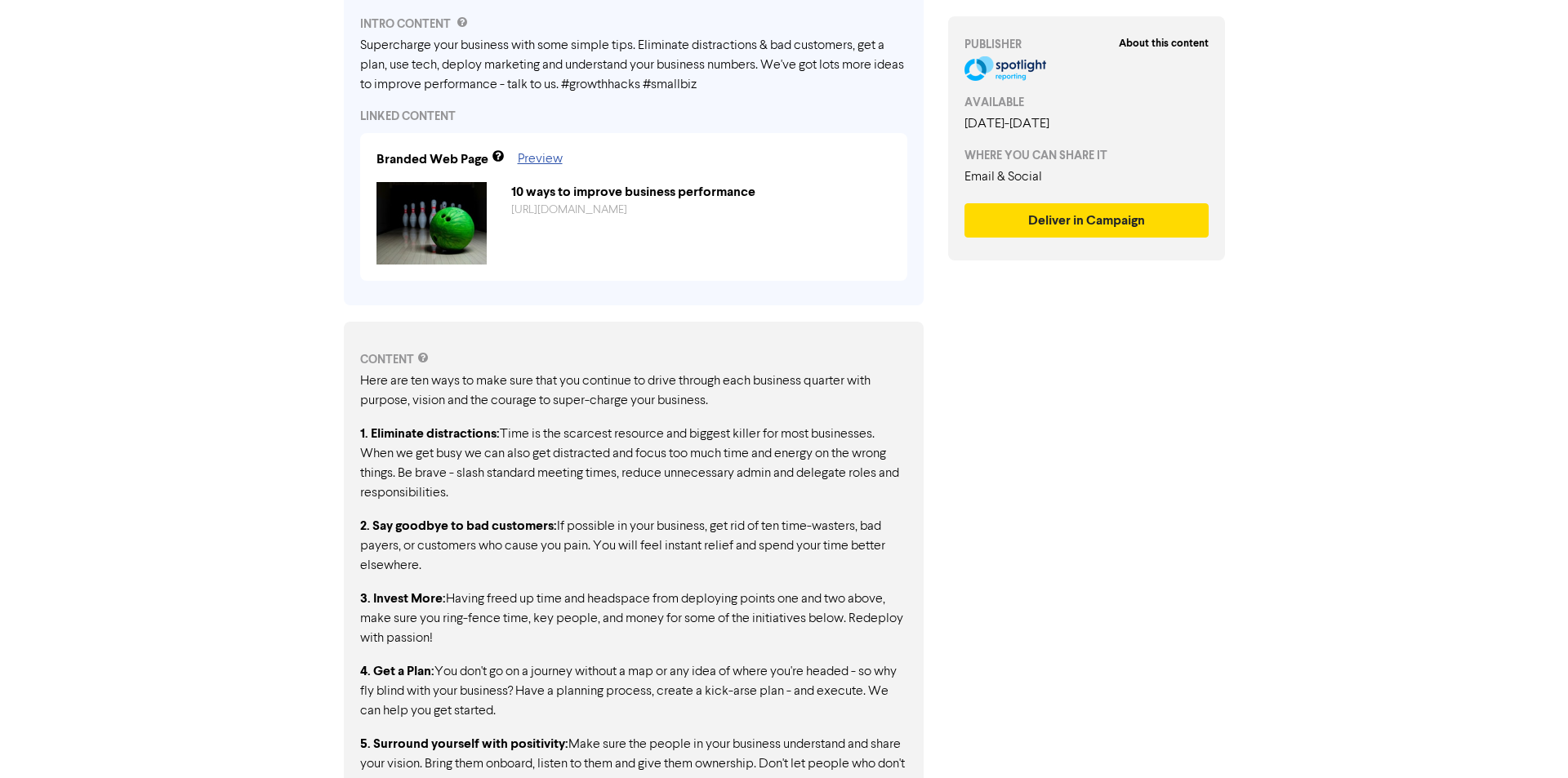
scroll to position [110, 0]
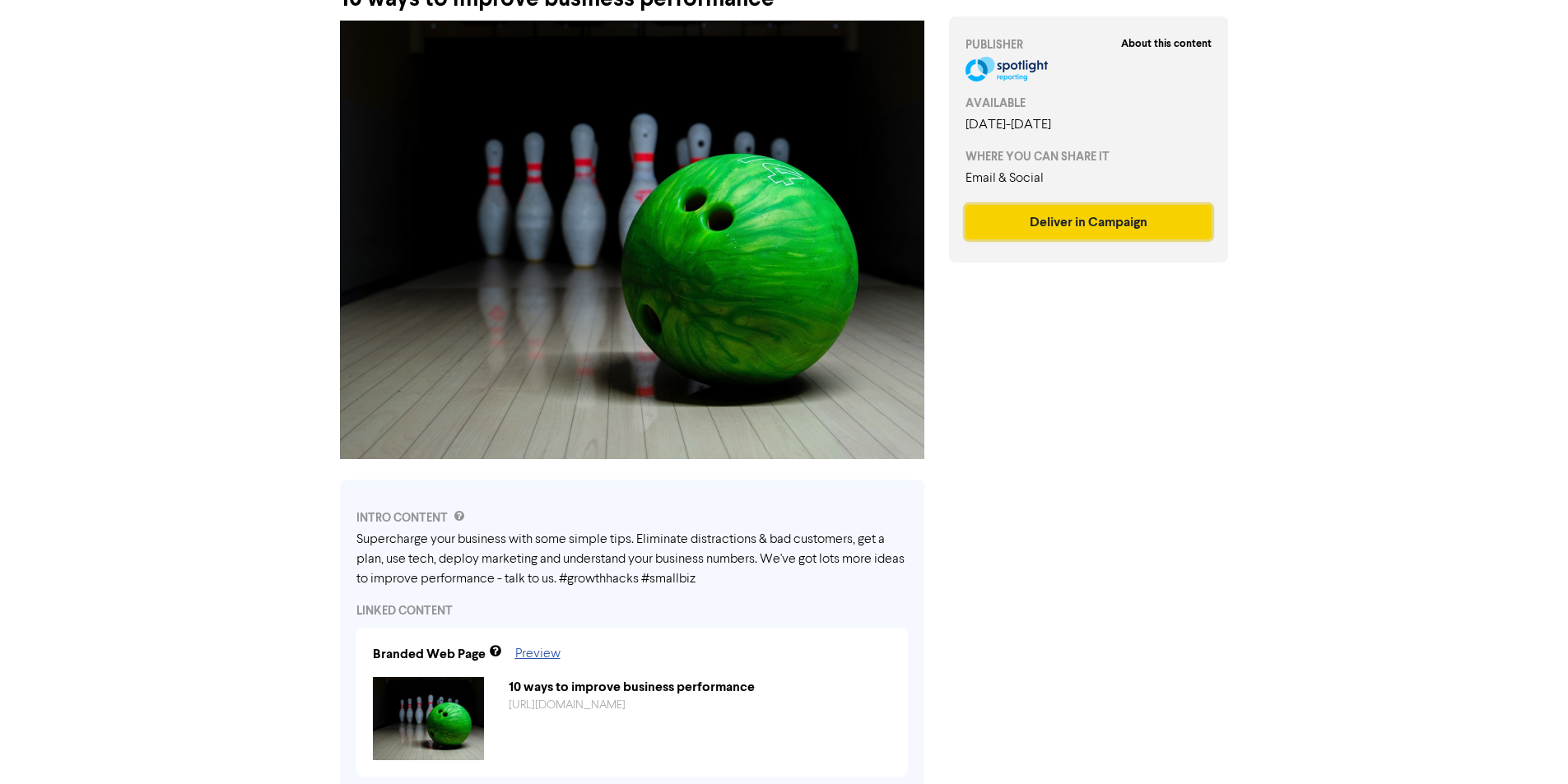
click at [1082, 221] on button "Deliver in Campaign" at bounding box center [1089, 223] width 247 height 35
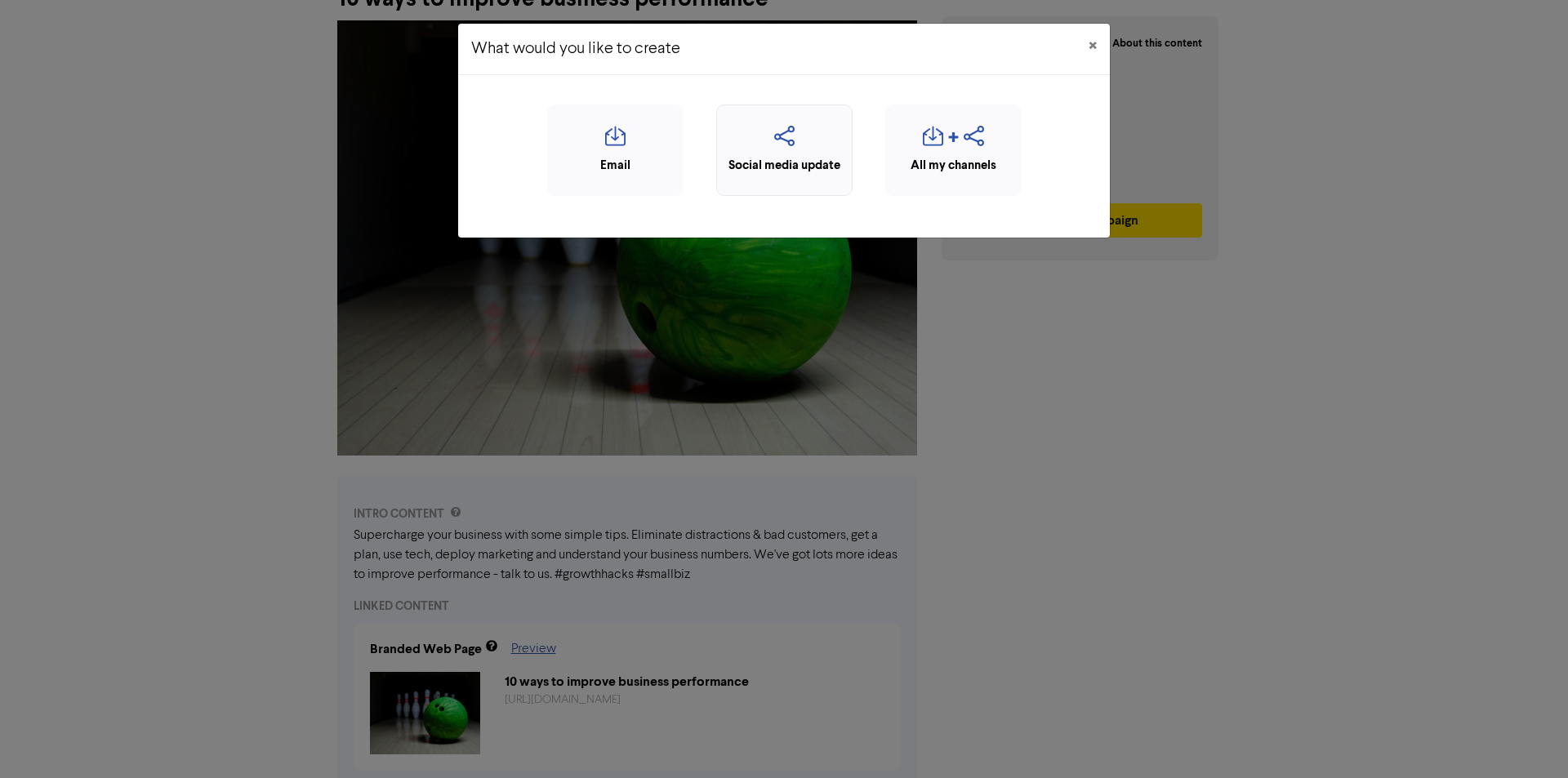
click at [800, 143] on icon "button" at bounding box center [784, 141] width 119 height 31
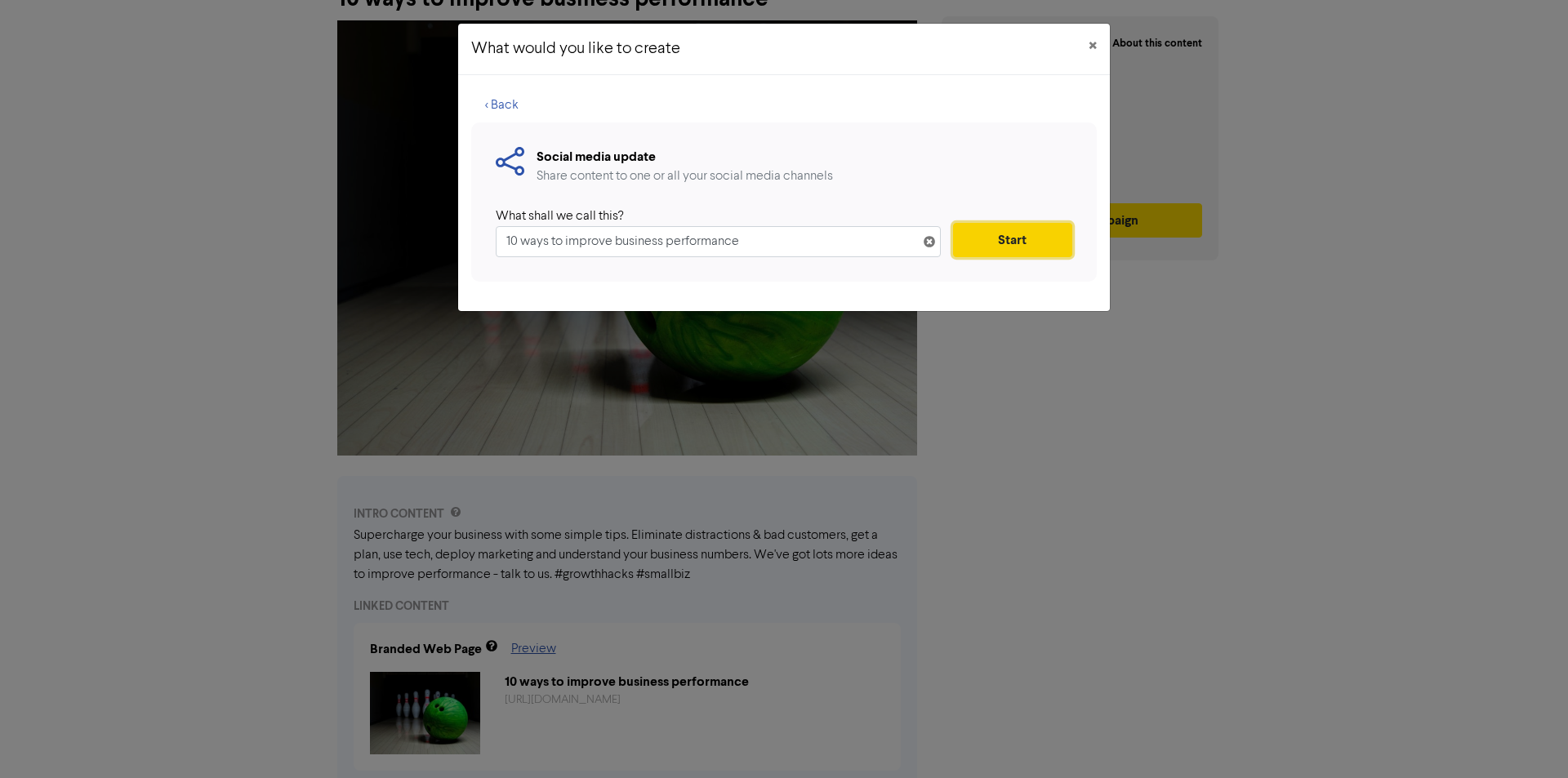
click at [1011, 236] on button "Start" at bounding box center [1013, 240] width 120 height 34
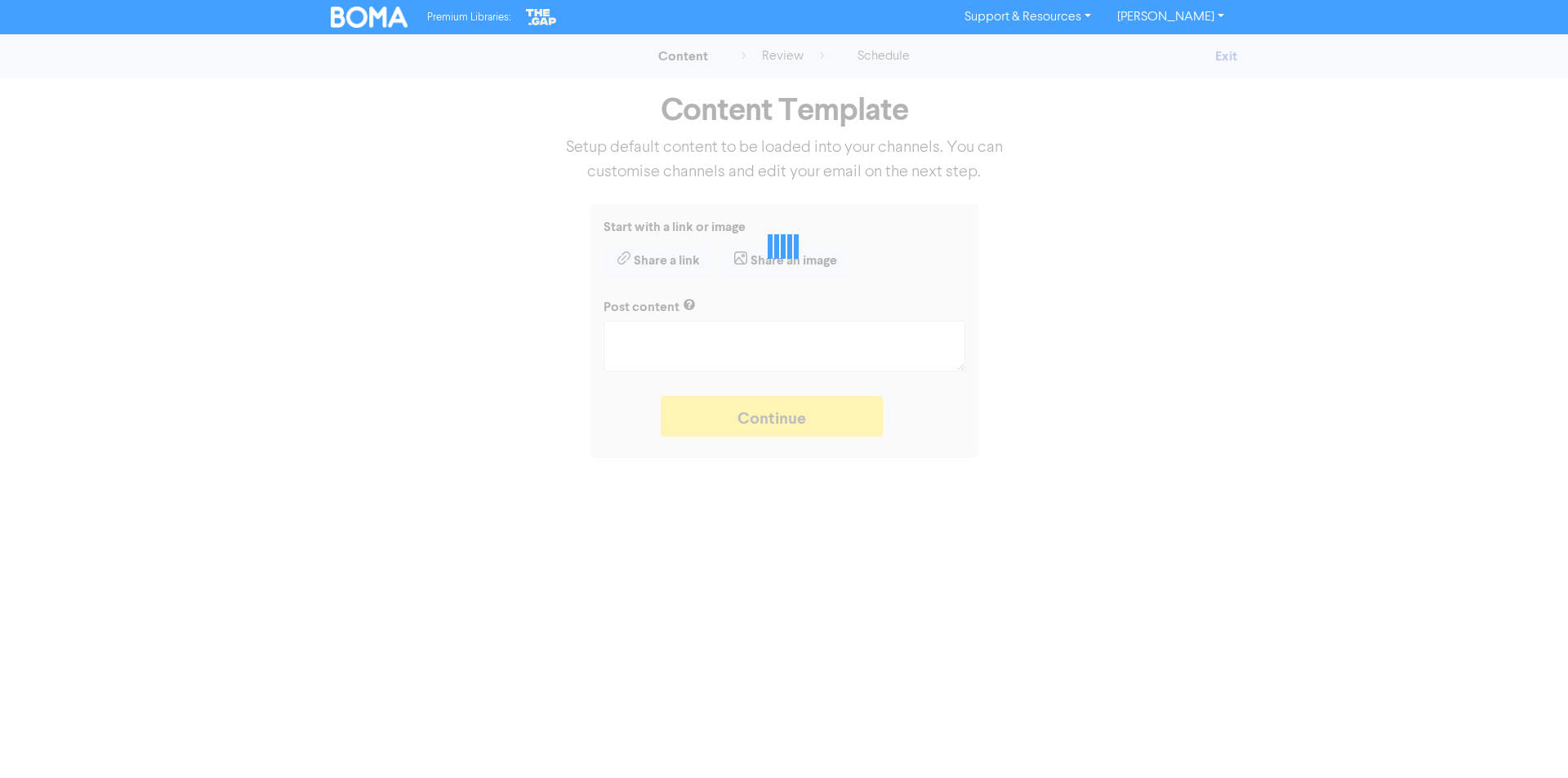
type textarea "x"
type textarea "Supercharge your business with some simple tips. Eliminate distractions & bad c…"
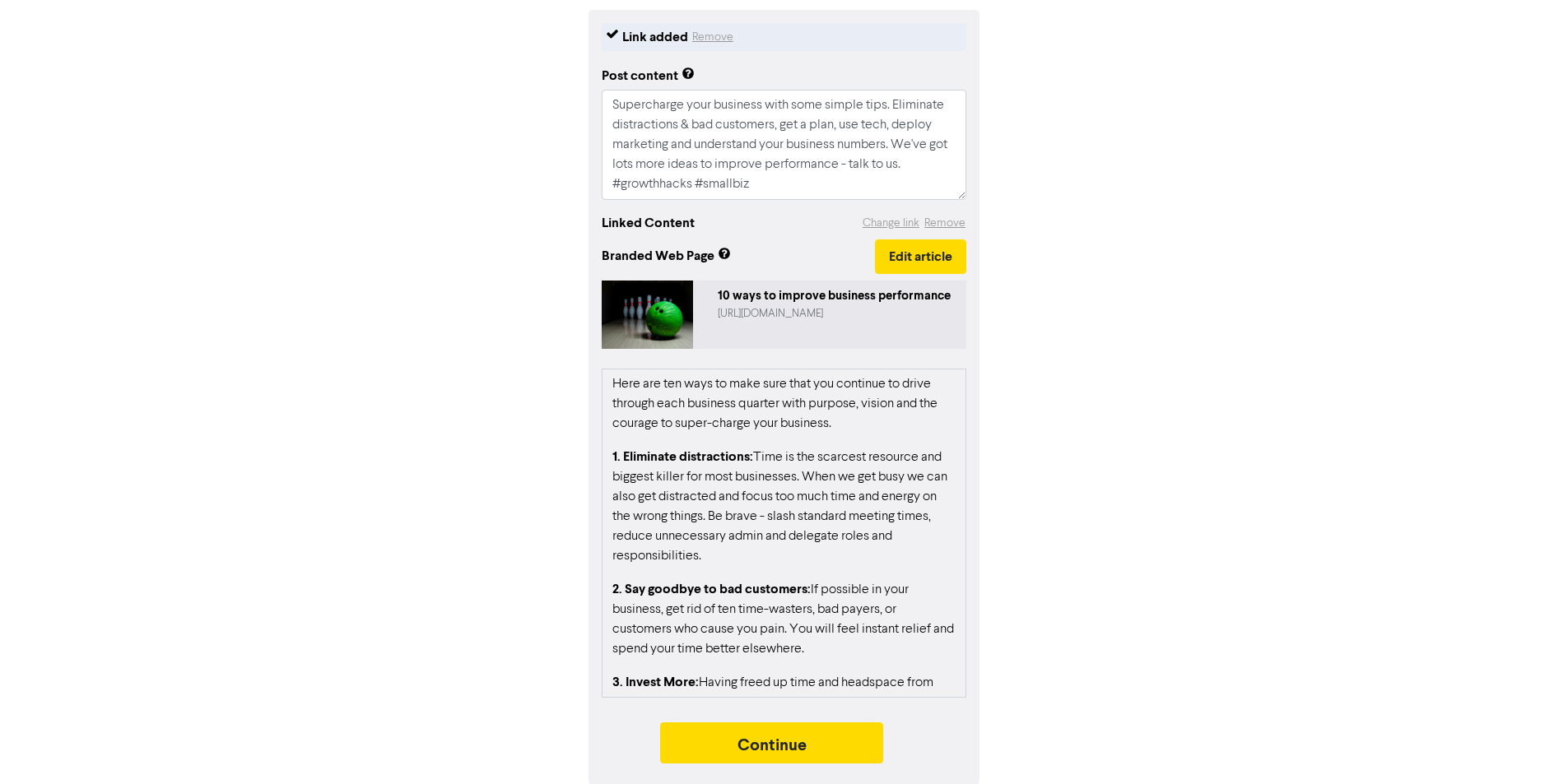
scroll to position [198, 0]
click at [772, 736] on button "Continue" at bounding box center [771, 742] width 224 height 41
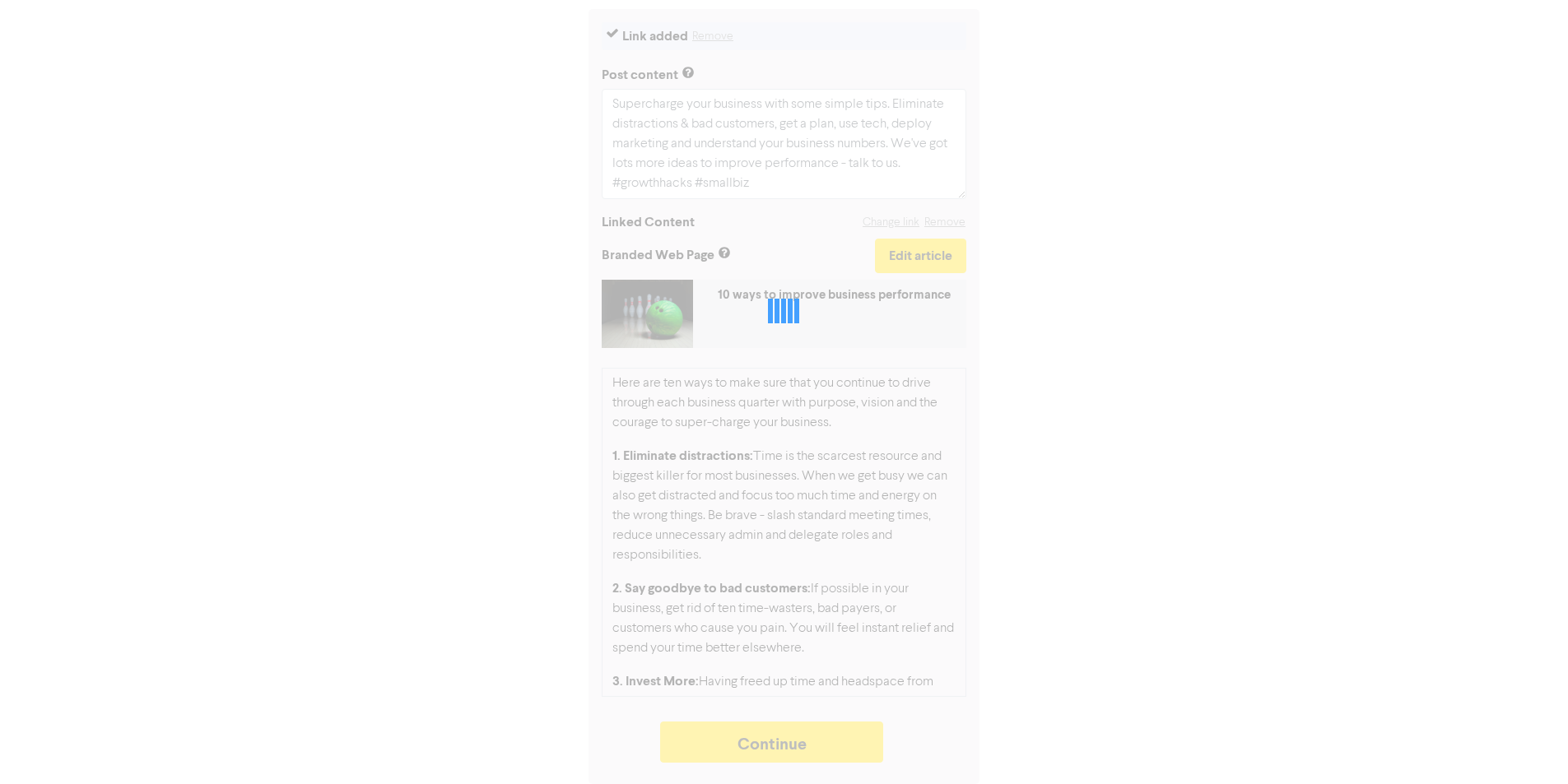
type textarea "x"
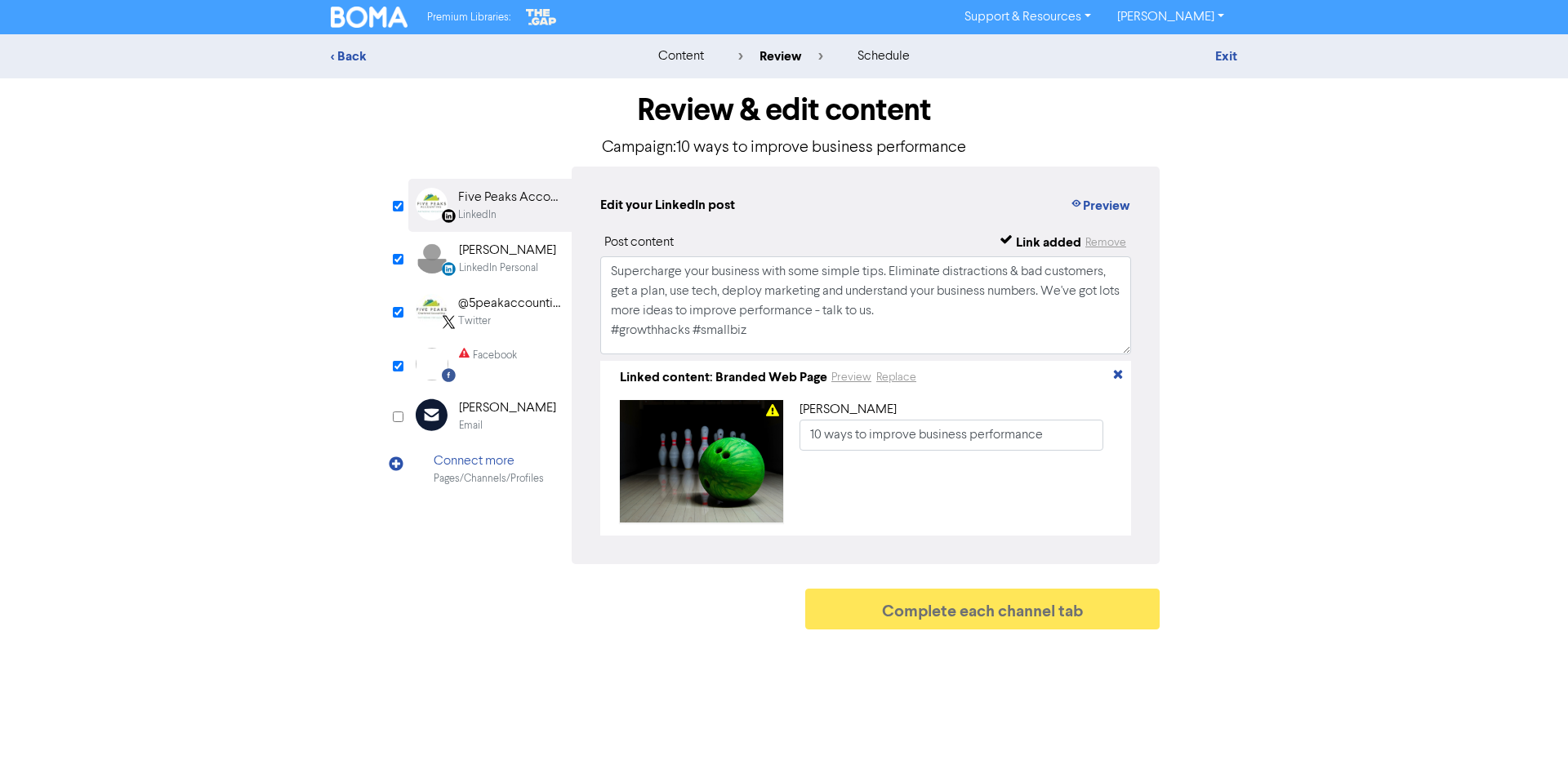
click at [487, 363] on div "Facebook" at bounding box center [488, 364] width 58 height 33
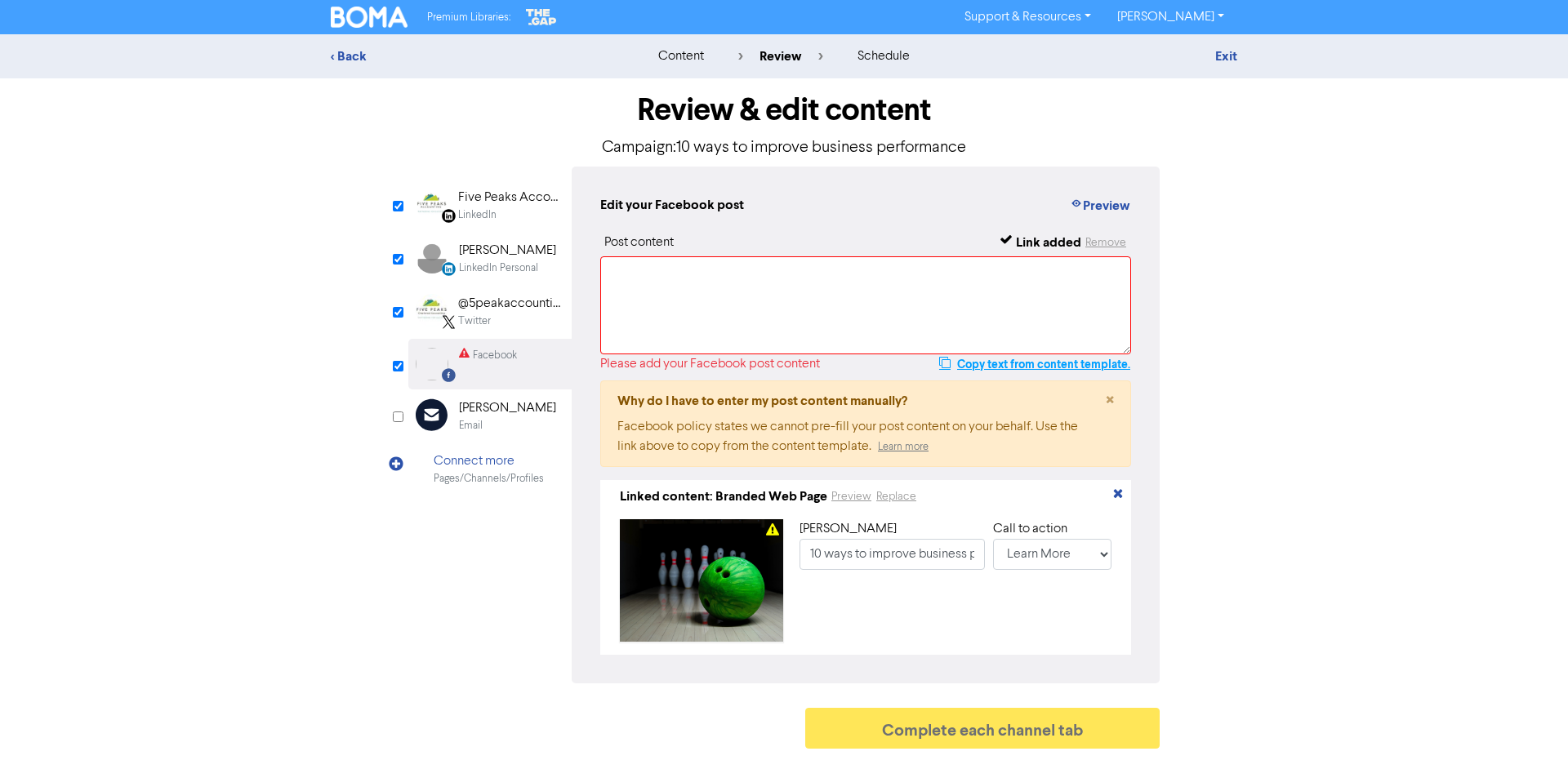
click at [1003, 364] on button "Copy text from content template." at bounding box center [1034, 364] width 193 height 20
click at [634, 290] on textarea at bounding box center [866, 305] width 531 height 98
paste textarea "Supercharge your business with some simple tips. Eliminate distractions & bad c…"
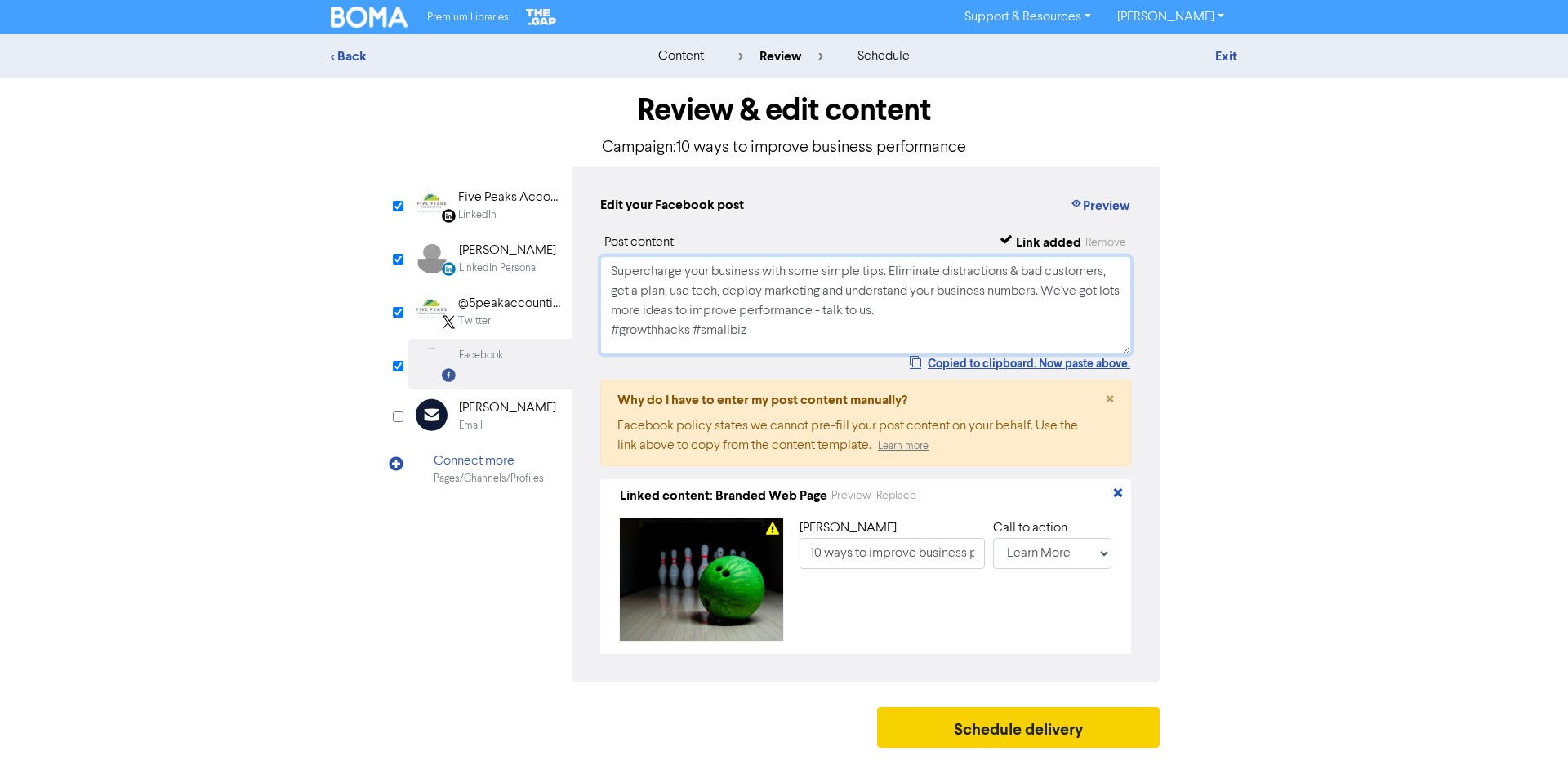
type textarea "Supercharge your business with some simple tips. Eliminate distractions & bad c…"
click at [1001, 732] on button "Schedule delivery" at bounding box center [1018, 727] width 283 height 41
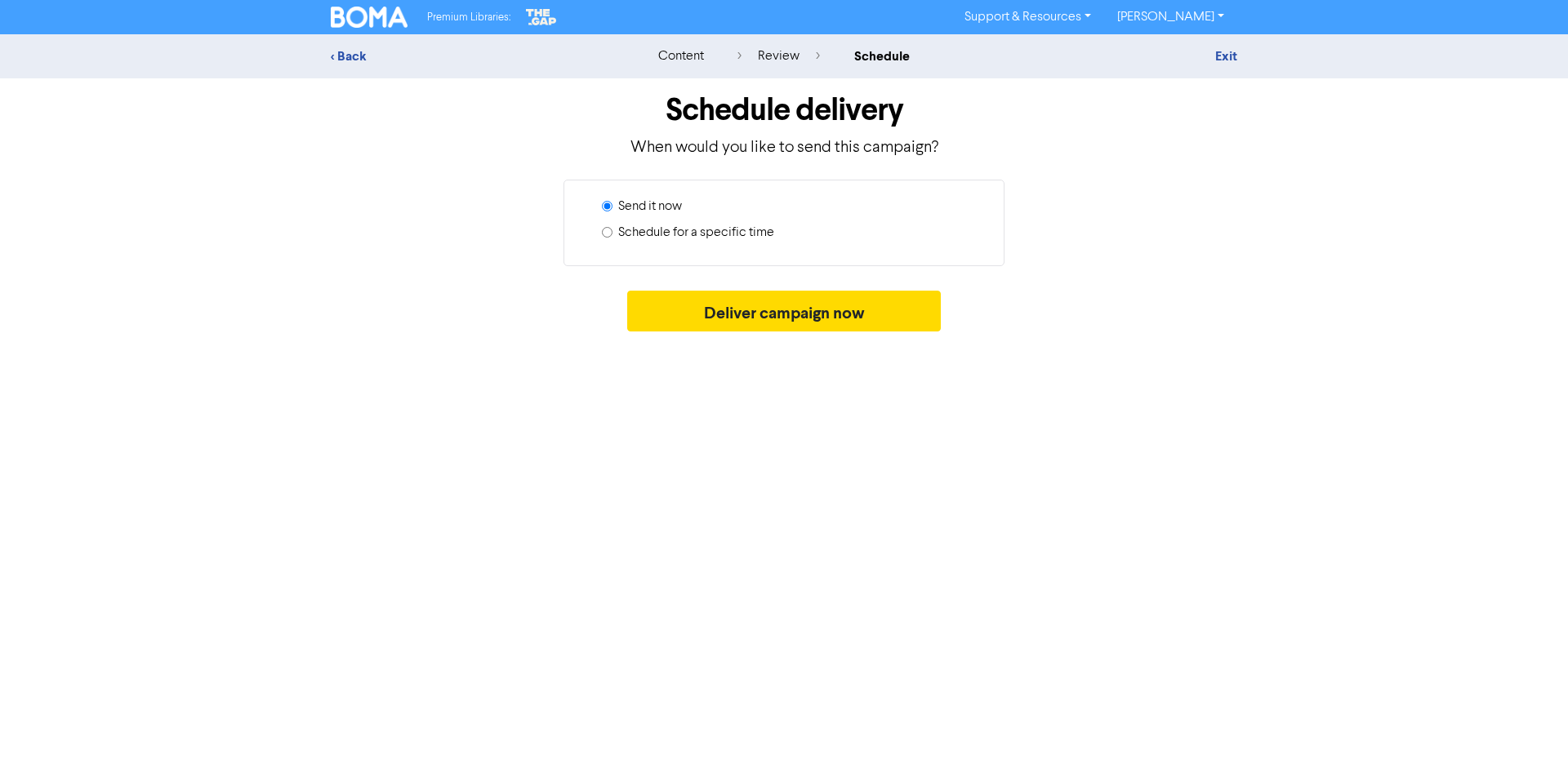
click at [609, 229] on input "Schedule for a specific time" at bounding box center [608, 233] width 11 height 11
radio input "true"
radio input "false"
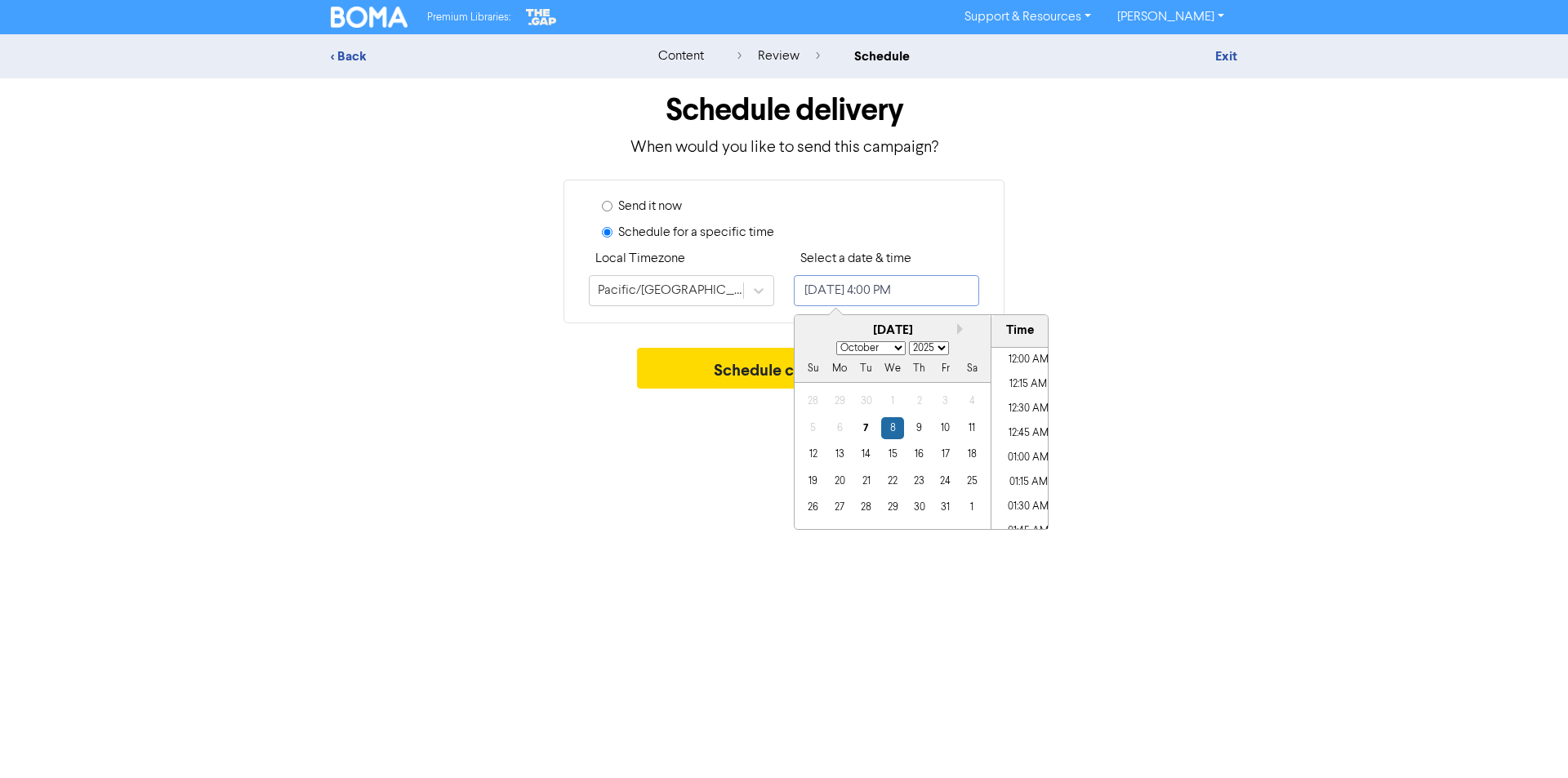
click at [907, 291] on input "[DATE] 4:00 PM" at bounding box center [886, 291] width 186 height 31
click at [957, 328] on button "Next month" at bounding box center [963, 329] width 12 height 12
select select "10"
click at [893, 454] on div "12" at bounding box center [892, 455] width 22 height 22
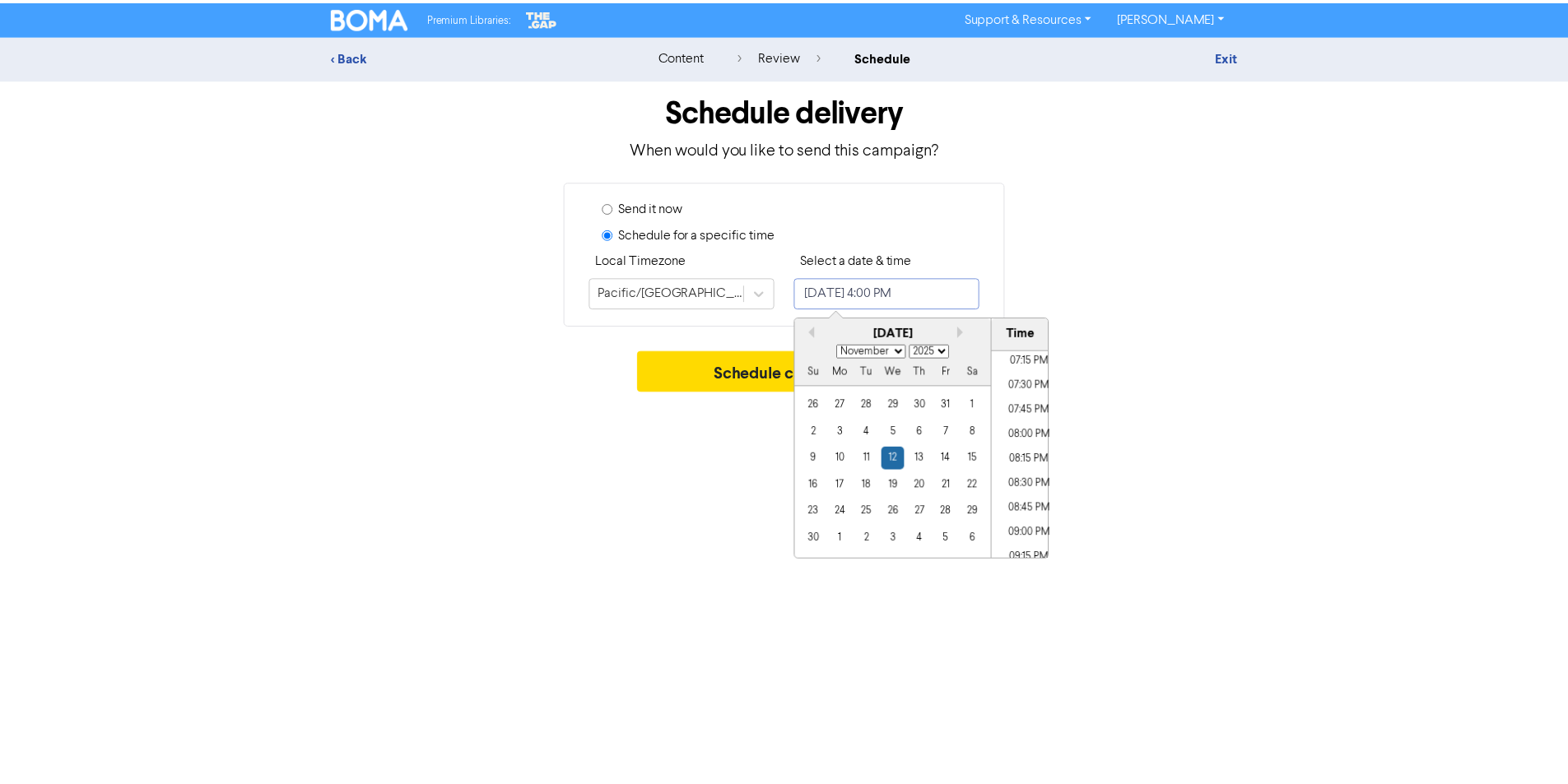
scroll to position [1912, 0]
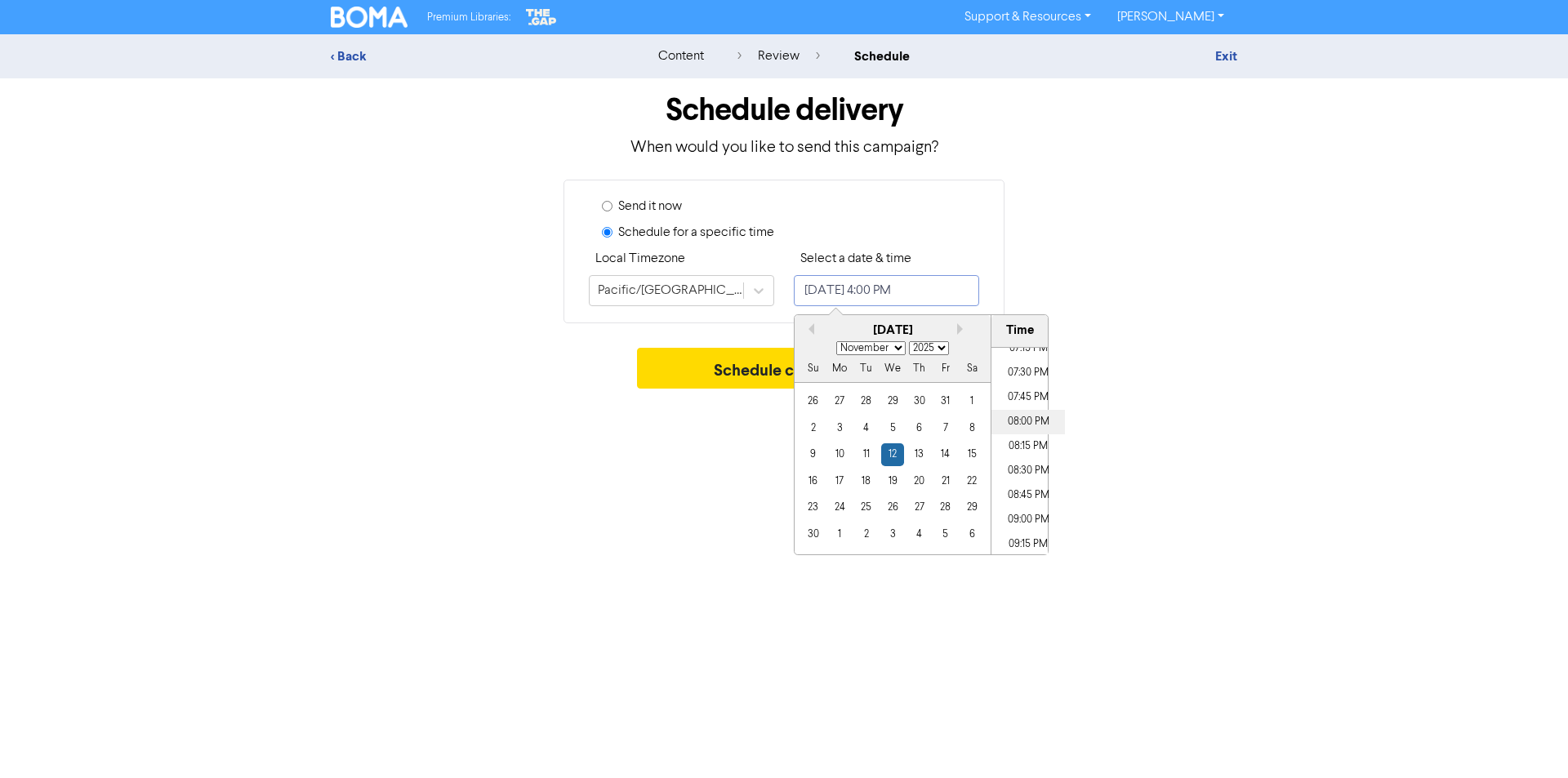
click at [1016, 419] on li "08:00 PM" at bounding box center [1028, 422] width 73 height 24
type input "[DATE] 8:00 PM"
click at [726, 451] on div "Premium Libraries: Support & Resources Video Tutorials FAQ & Guides Marketing E…" at bounding box center [784, 389] width 1568 height 778
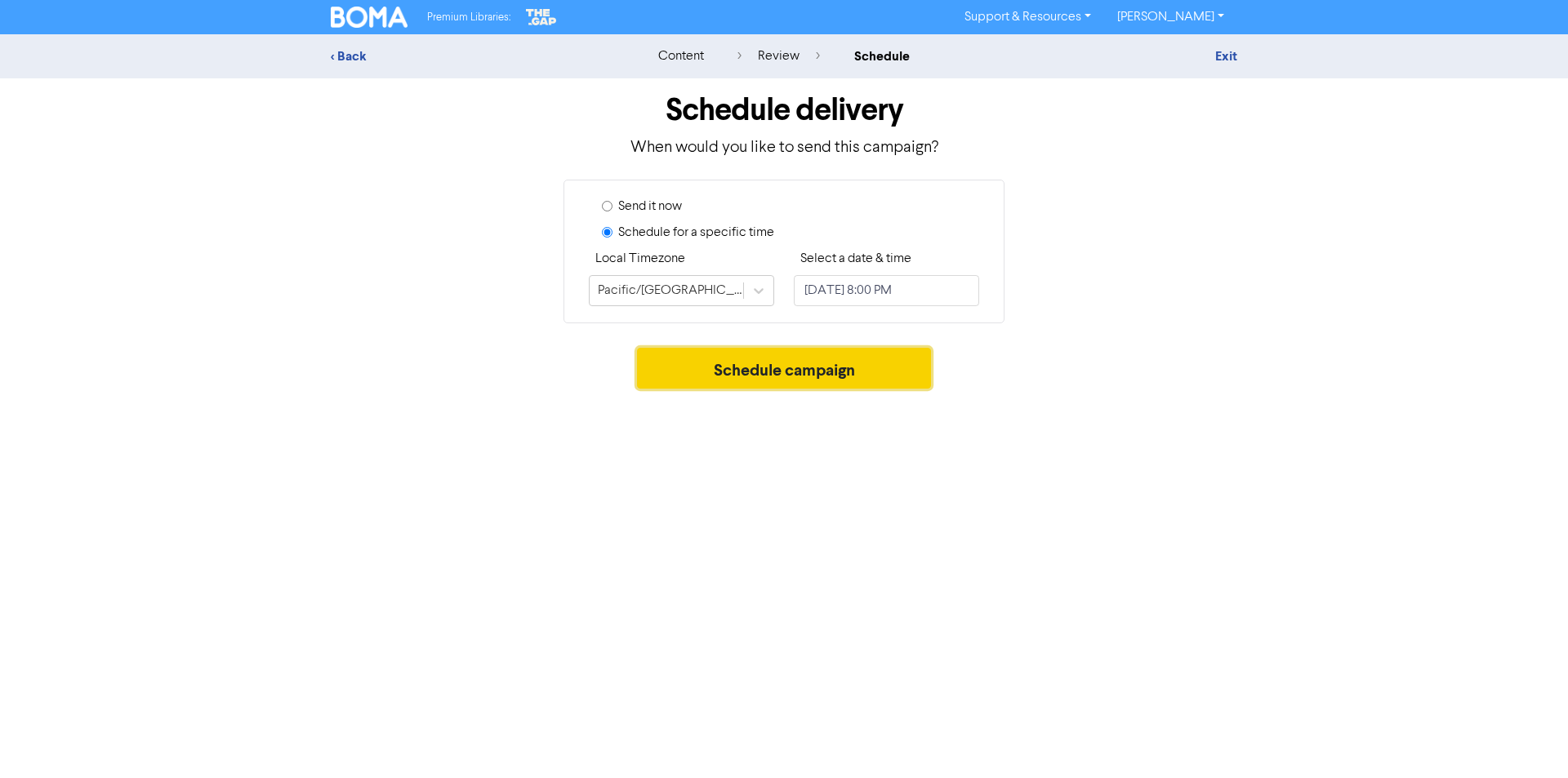
click at [769, 370] on button "Schedule campaign" at bounding box center [784, 368] width 295 height 41
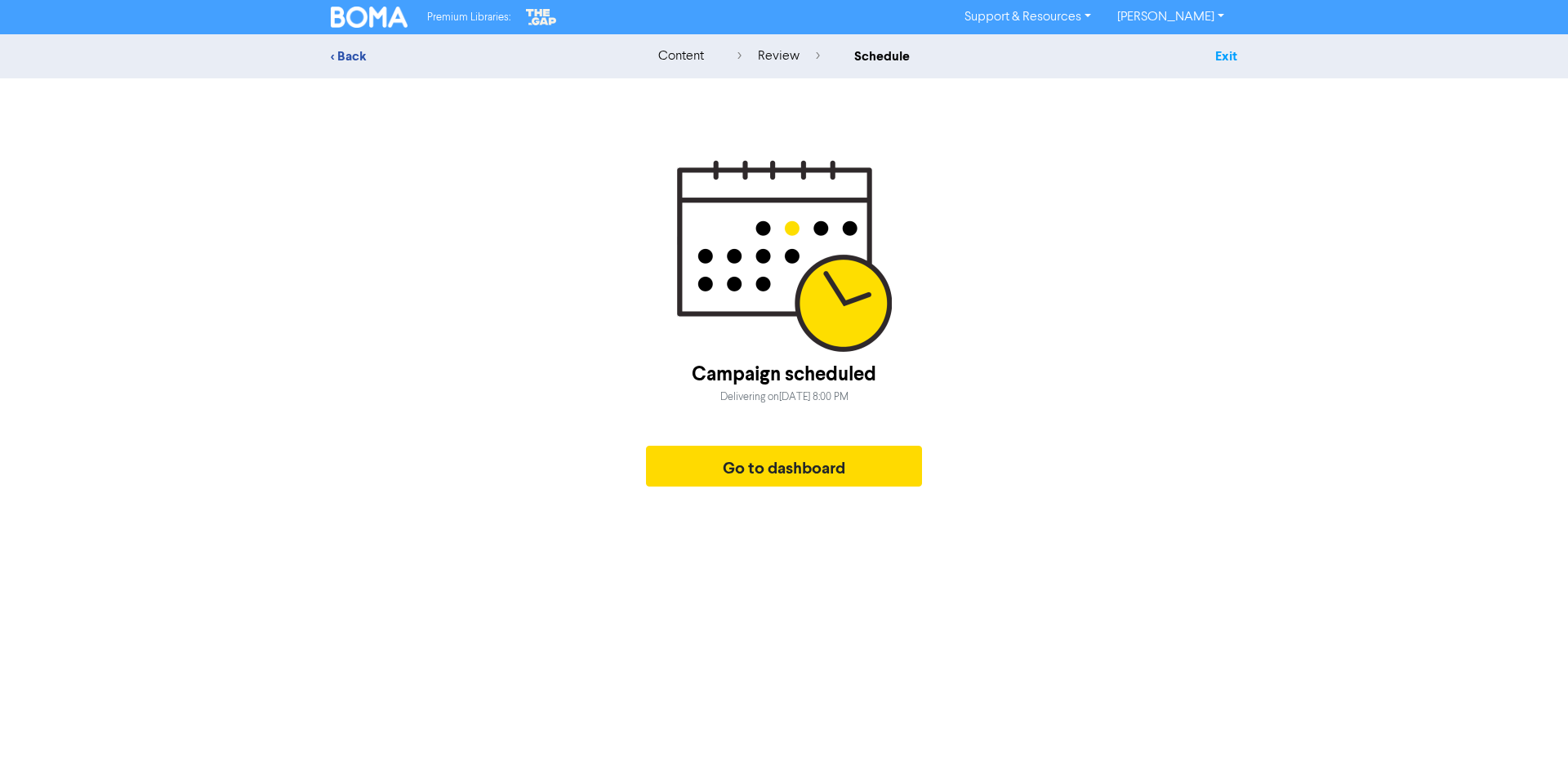
click at [1222, 53] on link "Exit" at bounding box center [1227, 56] width 22 height 16
